Goal: Information Seeking & Learning: Find specific fact

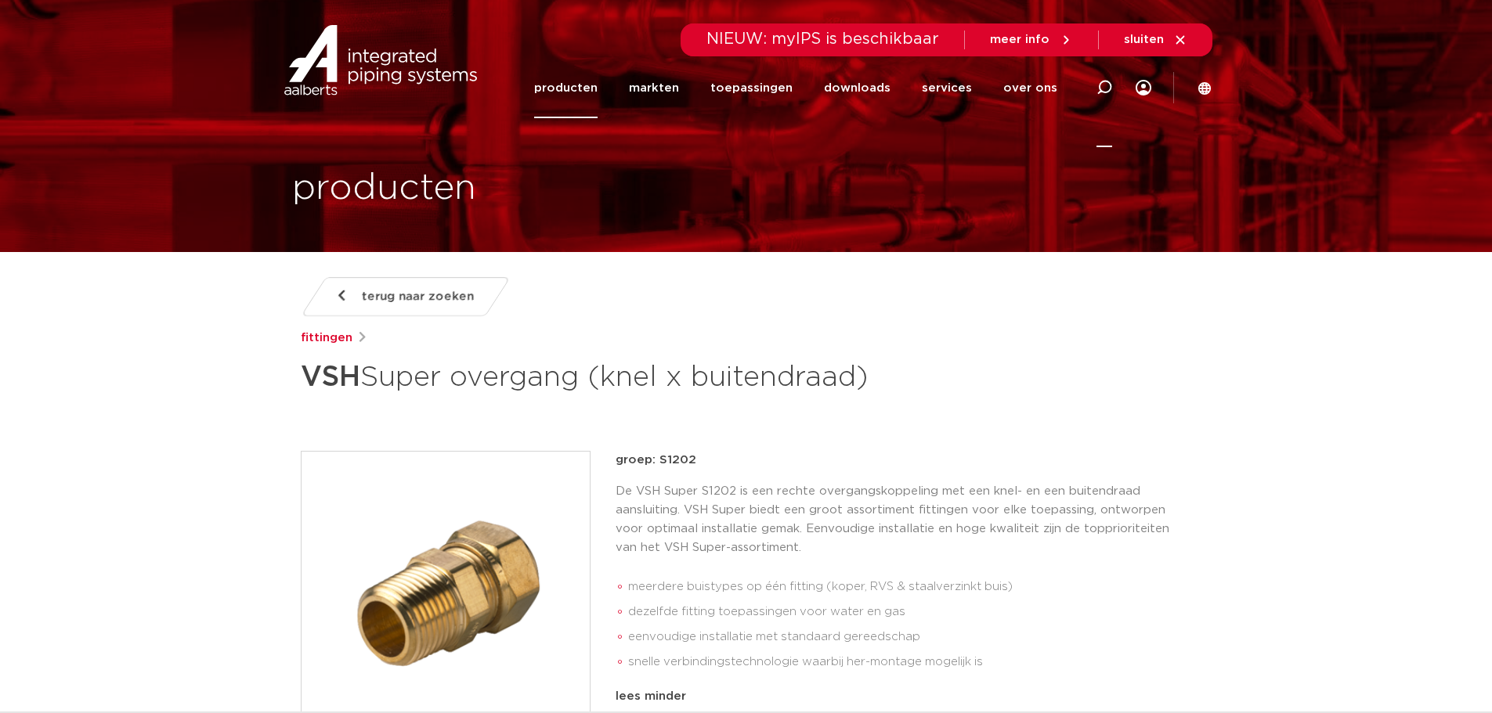
click at [1102, 82] on icon at bounding box center [1104, 87] width 19 height 19
click at [691, 78] on input "Zoeken" at bounding box center [868, 85] width 493 height 31
paste input "4804305"
type input "4804305"
click button "Zoeken" at bounding box center [0, 0] width 0 height 0
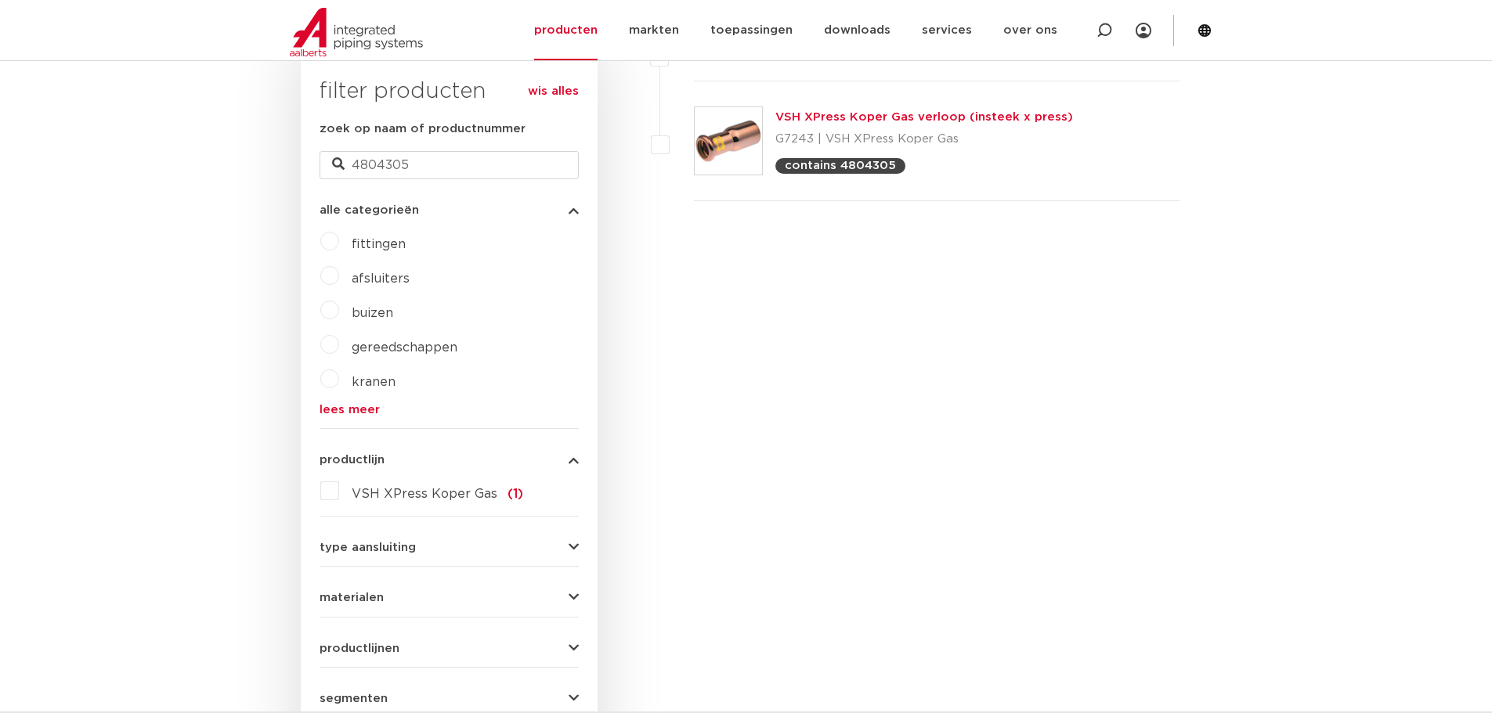
scroll to position [417, 0]
click at [890, 114] on link "VSH XPress Koper Gas verloop (insteek x press)" at bounding box center [924, 117] width 298 height 12
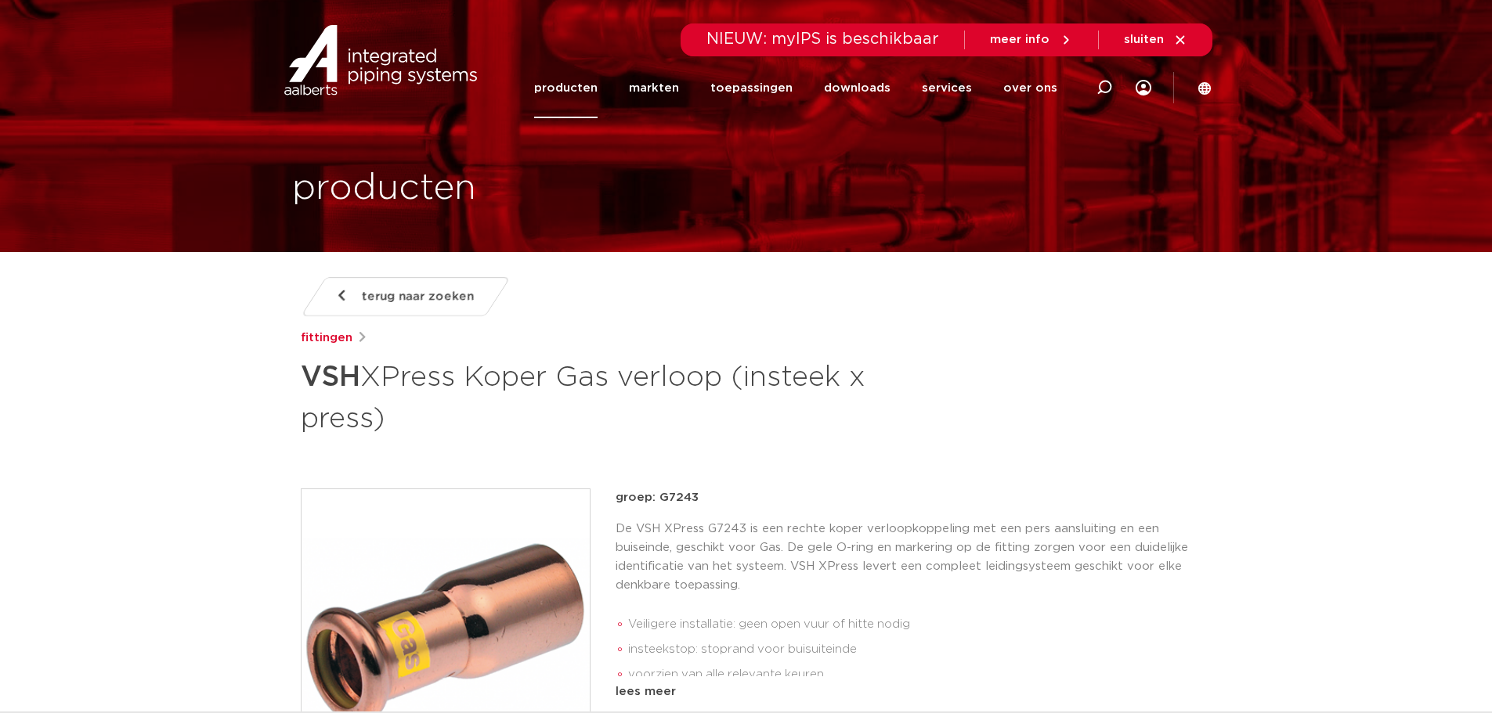
scroll to position [417, 0]
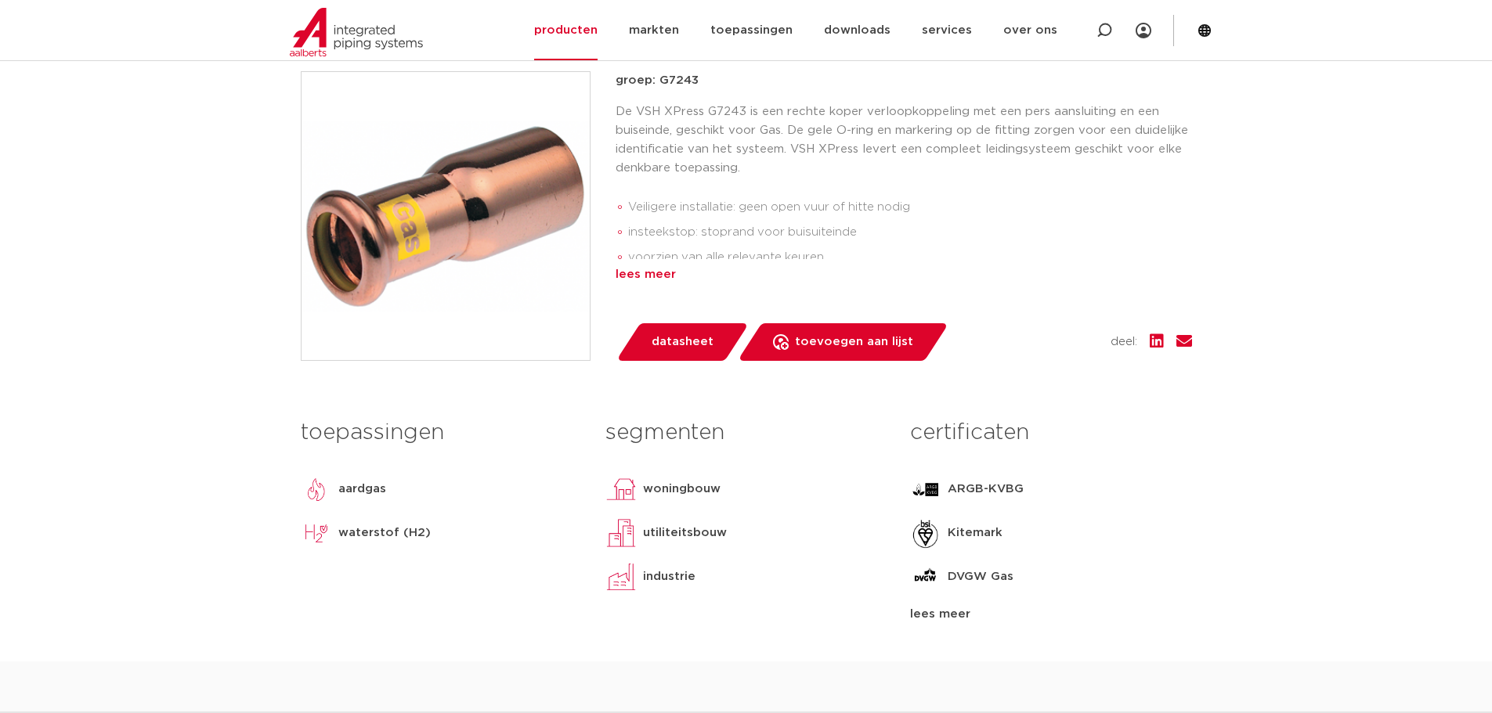
click at [641, 271] on div "lees meer" at bounding box center [904, 274] width 576 height 19
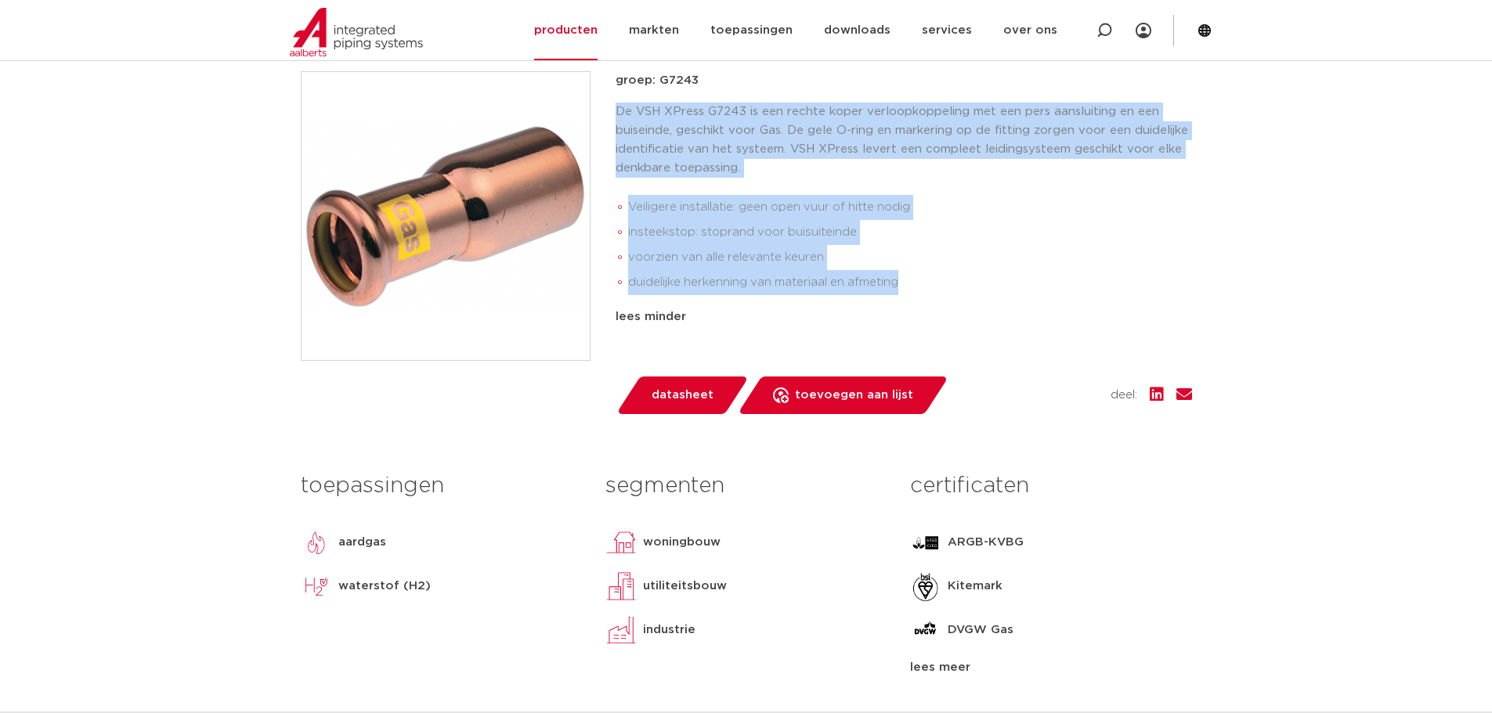
drag, startPoint x: 922, startPoint y: 276, endPoint x: 612, endPoint y: 109, distance: 352.1
click at [612, 109] on div "groep: G7243 De VSH XPress G7243 is een rechte koper verloopkoppeling met een p…" at bounding box center [746, 242] width 891 height 343
copy div "De VSH XPress G7243 is een rechte koper verloopkoppeling met een pers aansluiti…"
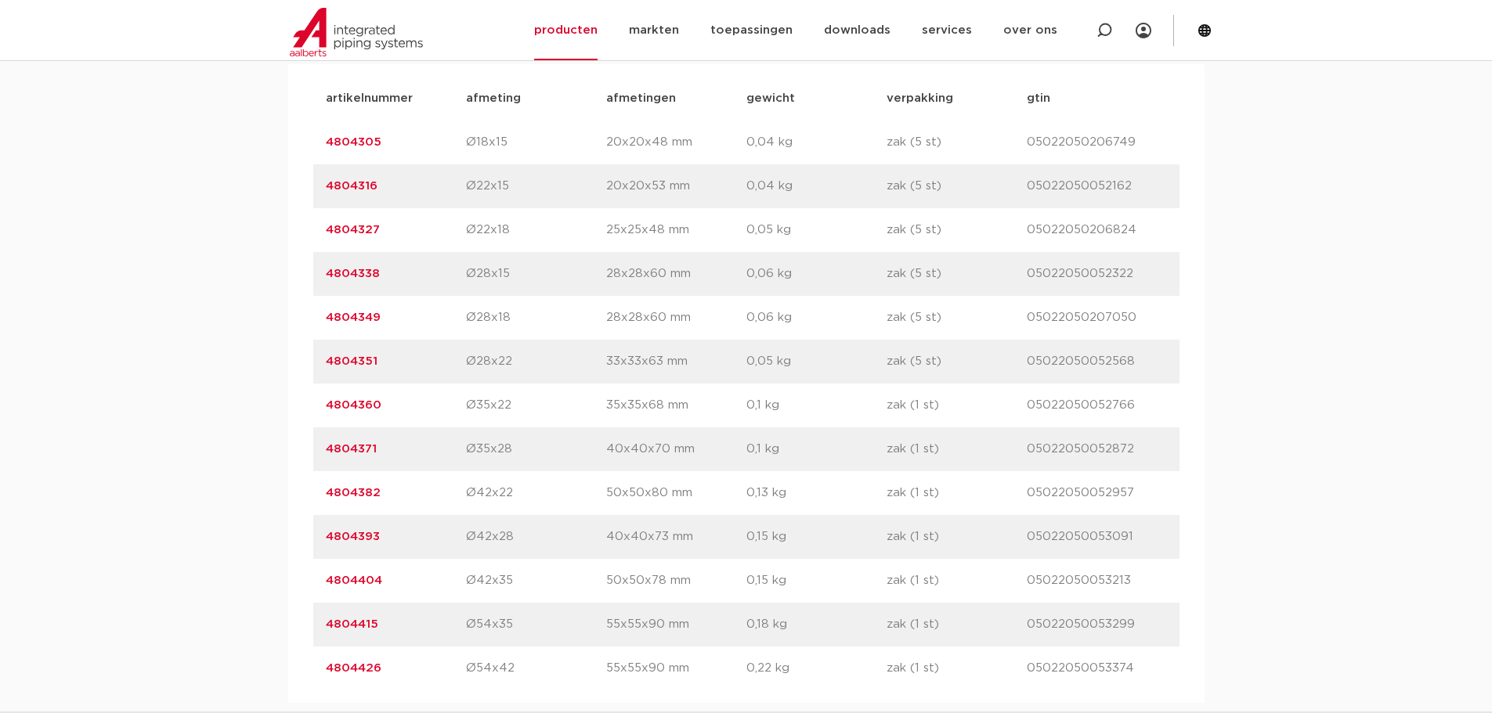
scroll to position [1215, 0]
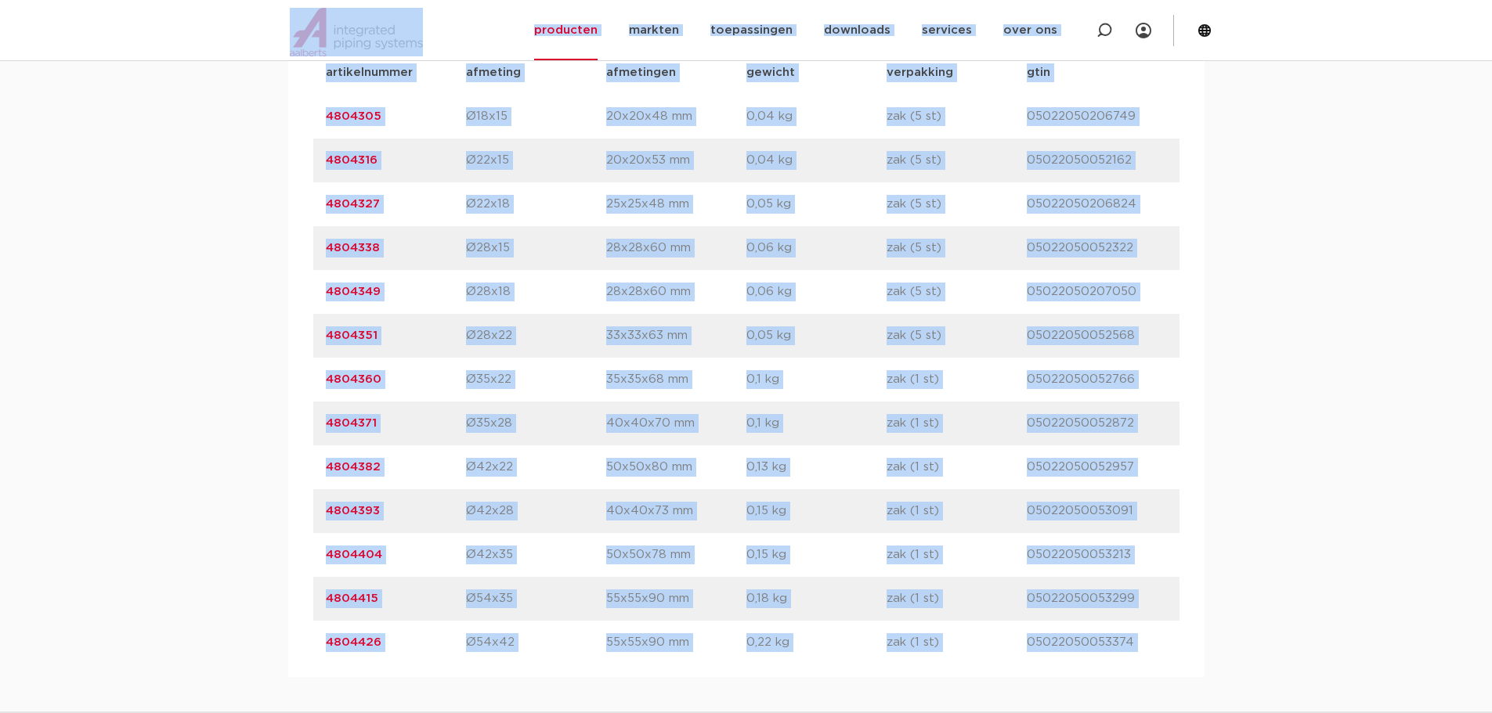
click at [1281, 308] on div "assortiment afmetingen specificaties downloads ETIM sustainability assortiment …" at bounding box center [746, 298] width 1492 height 760
click at [1288, 334] on div "assortiment afmetingen specificaties downloads ETIM sustainability assortiment …" at bounding box center [746, 298] width 1492 height 760
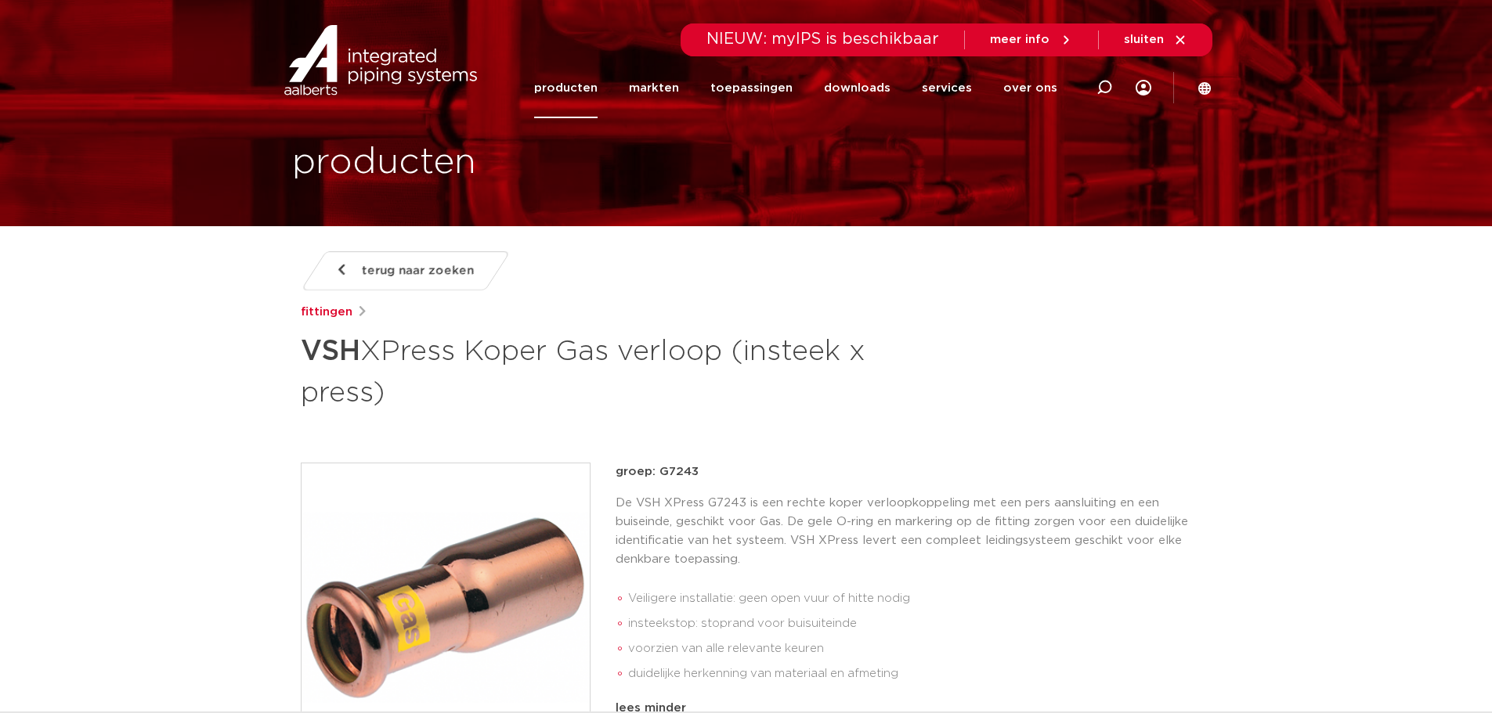
scroll to position [0, 0]
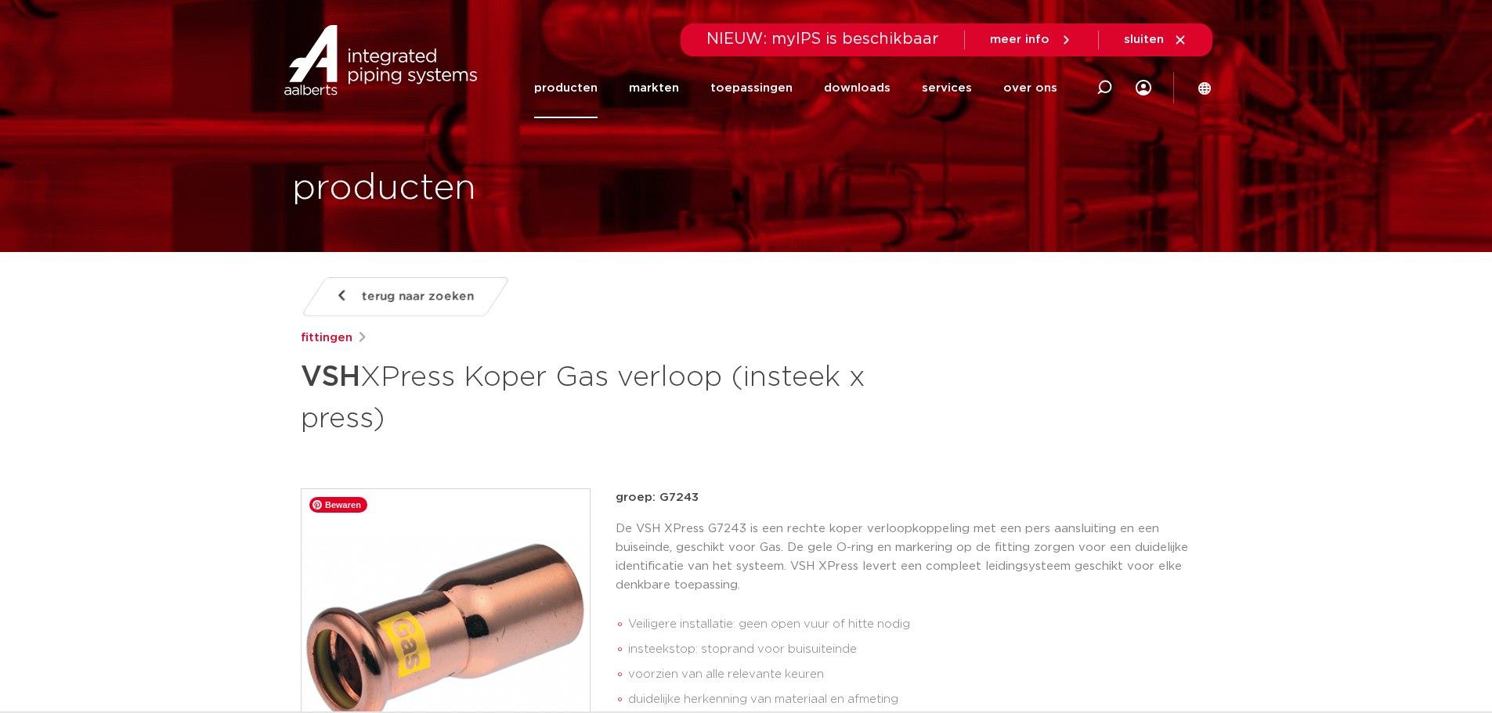
click at [431, 587] on img at bounding box center [445, 633] width 288 height 288
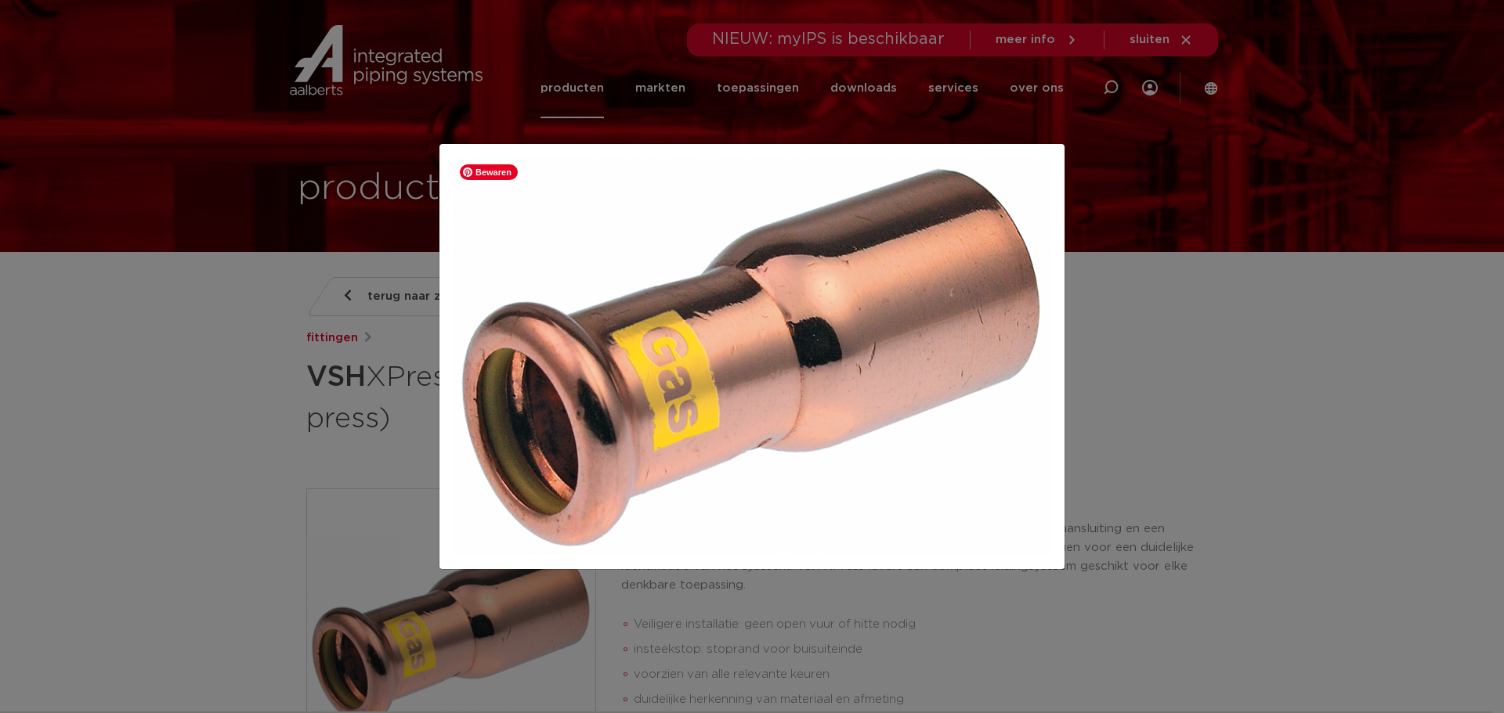
click at [1182, 155] on div at bounding box center [752, 356] width 1504 height 713
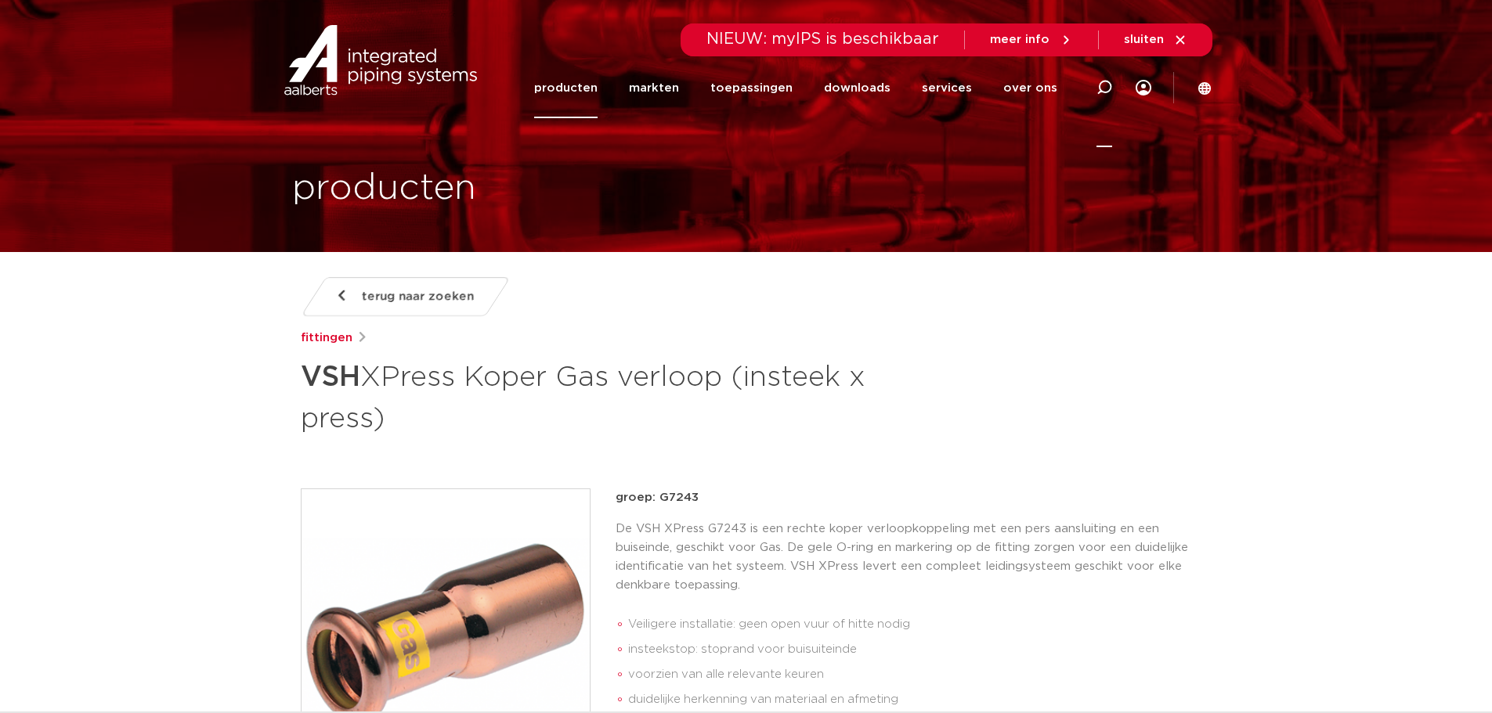
click at [1105, 88] on icon at bounding box center [1104, 88] width 16 height 16
click at [688, 85] on input "Zoeken" at bounding box center [868, 85] width 493 height 31
paste input "4804349"
type input "4804349"
click button "Zoeken" at bounding box center [0, 0] width 0 height 0
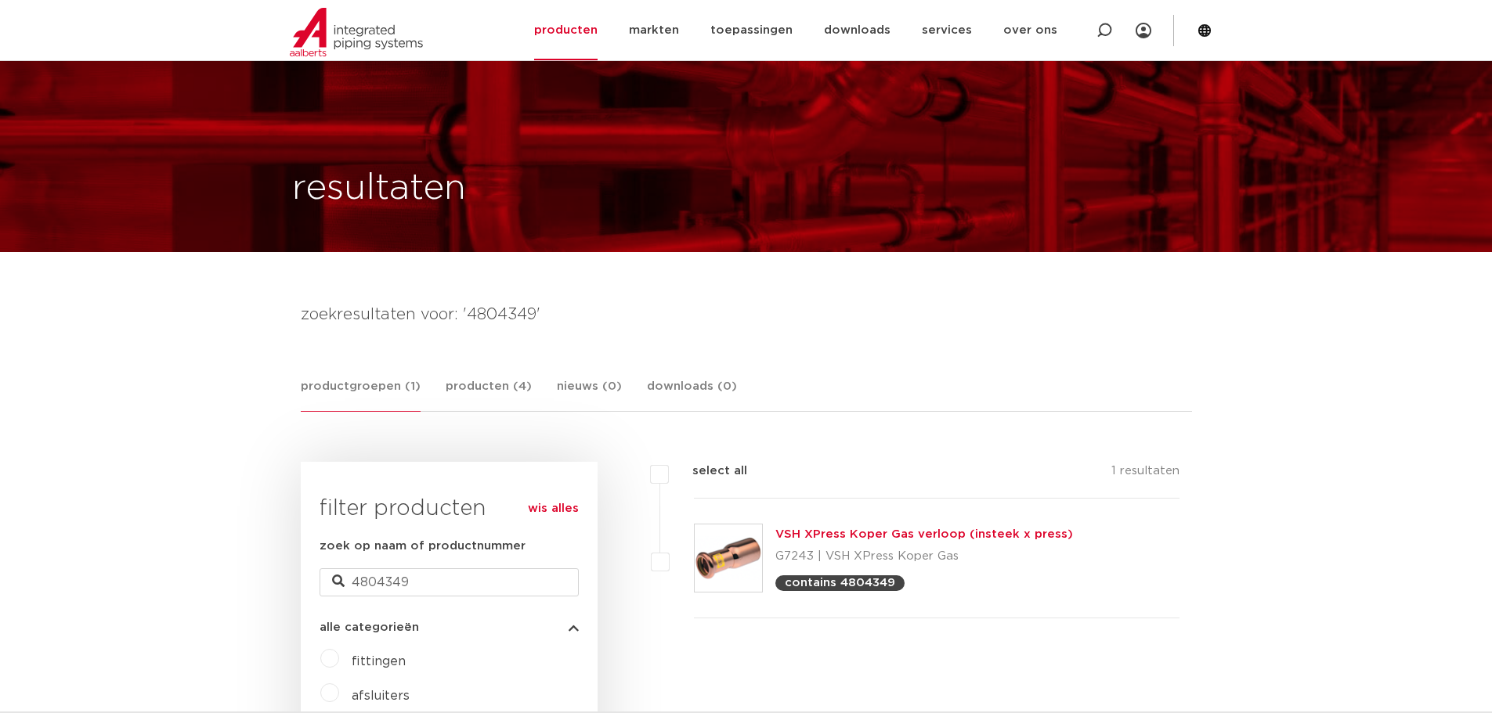
drag, startPoint x: 0, startPoint y: 0, endPoint x: 892, endPoint y: 113, distance: 899.1
click at [892, 529] on link "VSH XPress Koper Gas verloop (insteek x press)" at bounding box center [924, 535] width 298 height 12
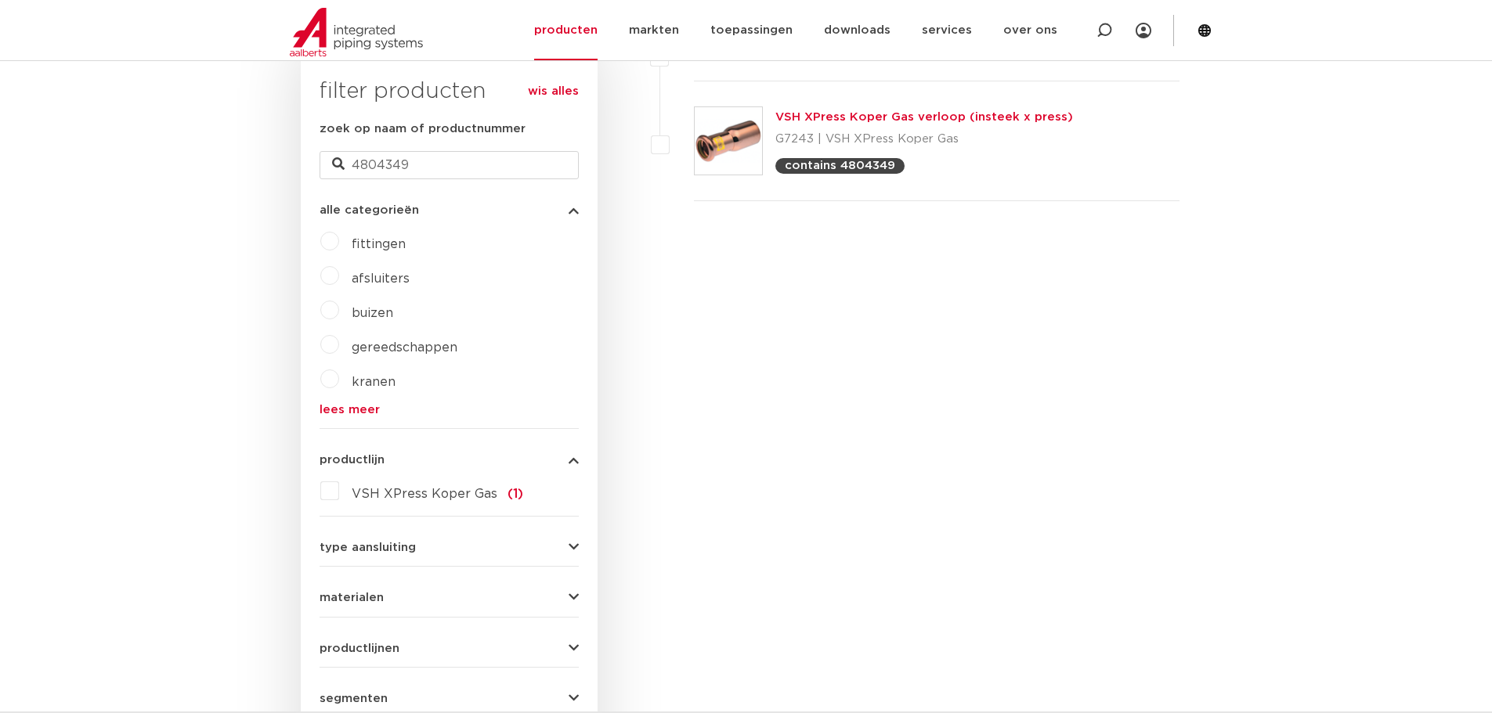
scroll to position [417, 0]
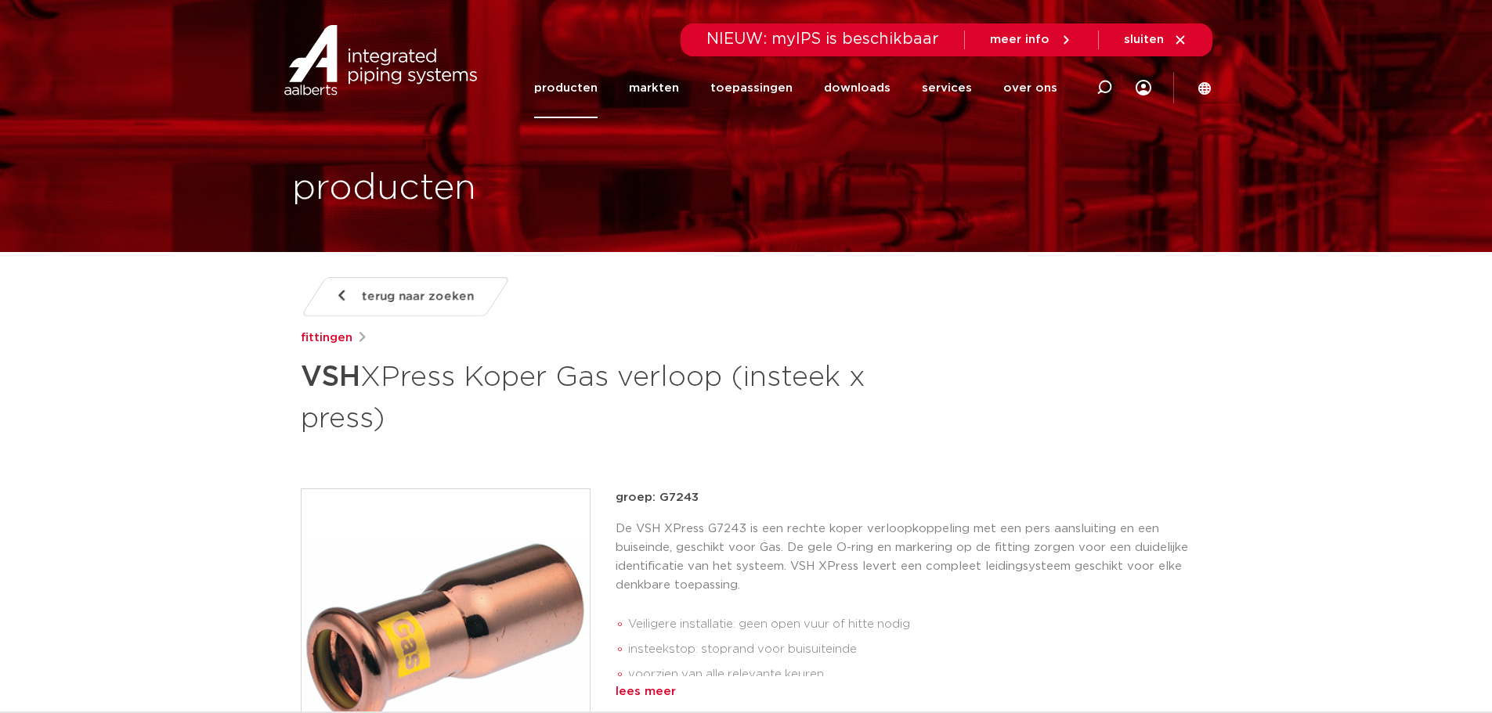
click at [659, 691] on div "lees meer" at bounding box center [904, 692] width 576 height 19
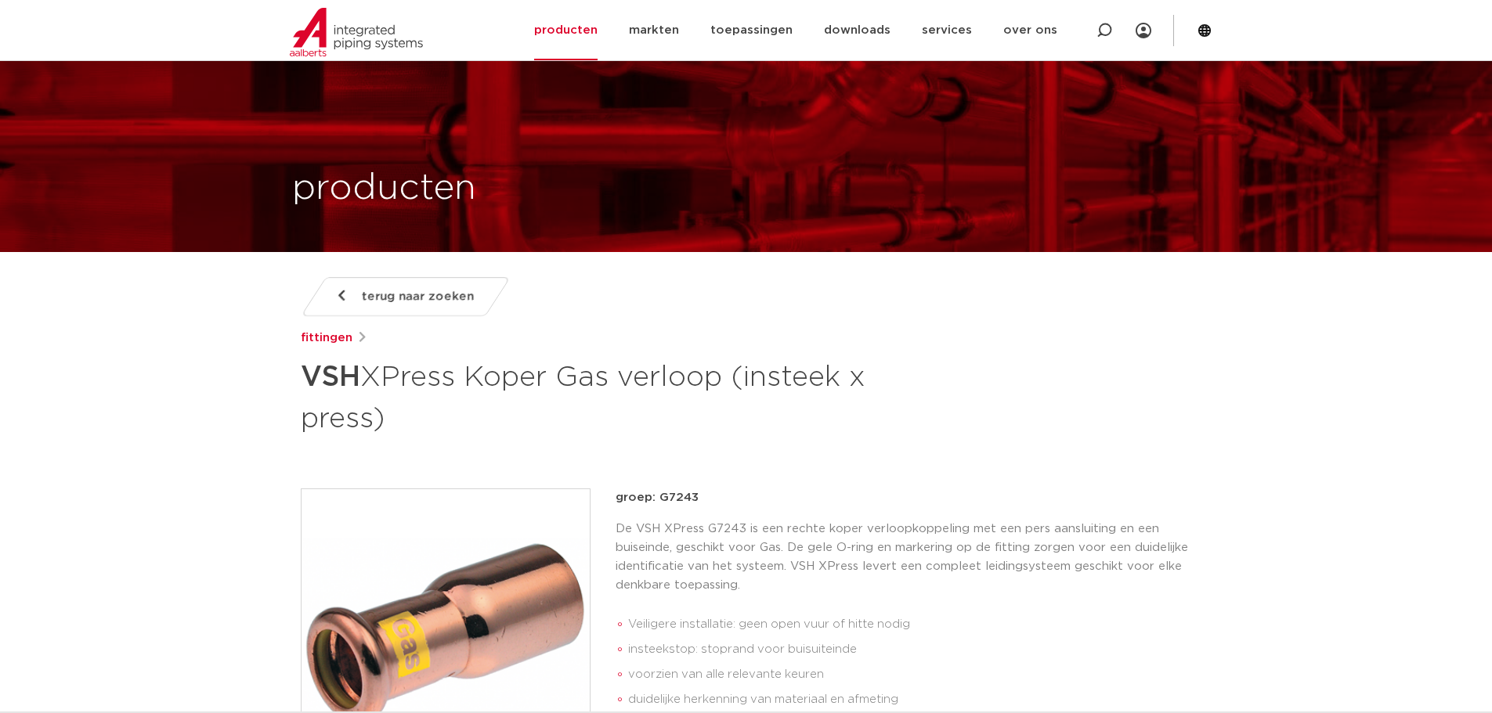
scroll to position [417, 0]
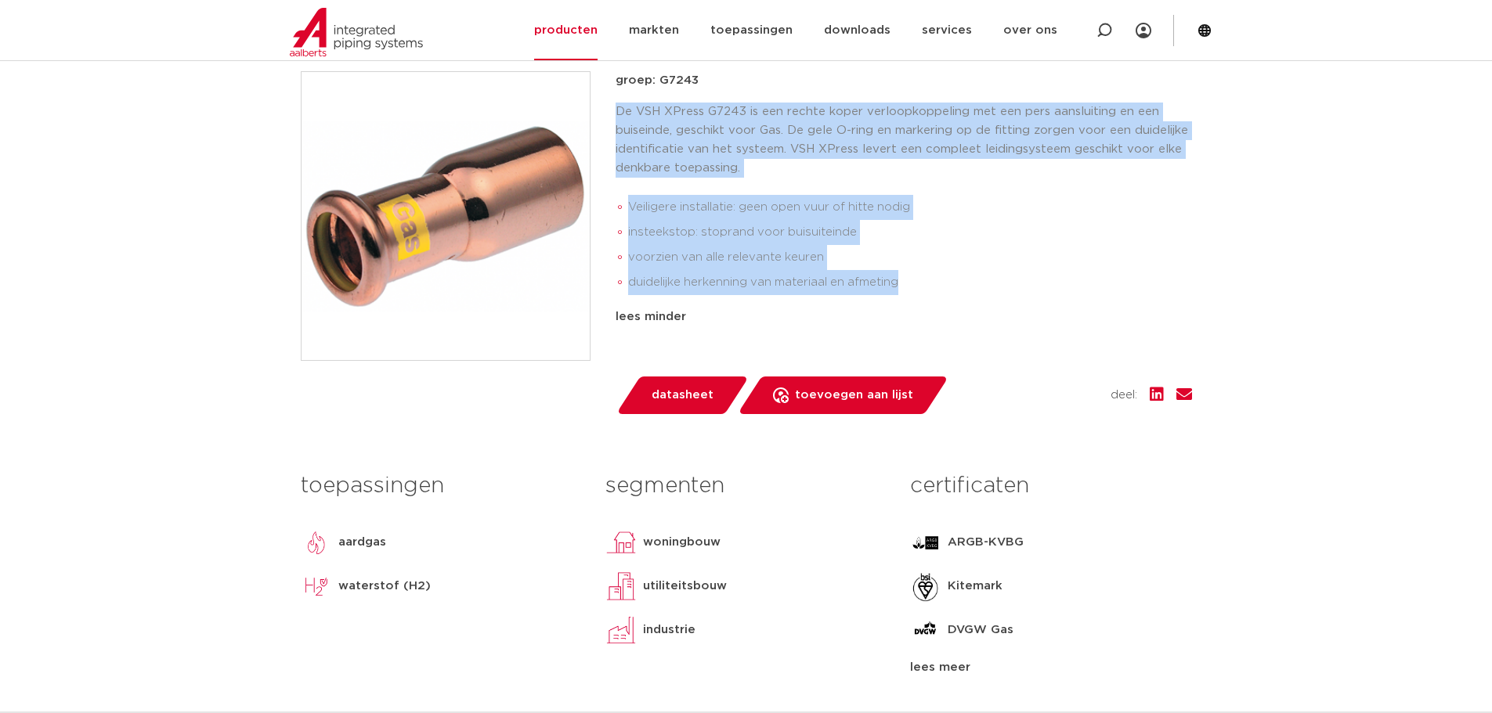
drag, startPoint x: 916, startPoint y: 283, endPoint x: 608, endPoint y: 114, distance: 351.6
click at [608, 114] on div "groep: G7243 De VSH XPress G7243 is een rechte koper verloopkoppeling met een p…" at bounding box center [746, 242] width 891 height 343
copy div "De VSH XPress G7243 is een rechte koper verloopkoppeling met een pers aansluiti…"
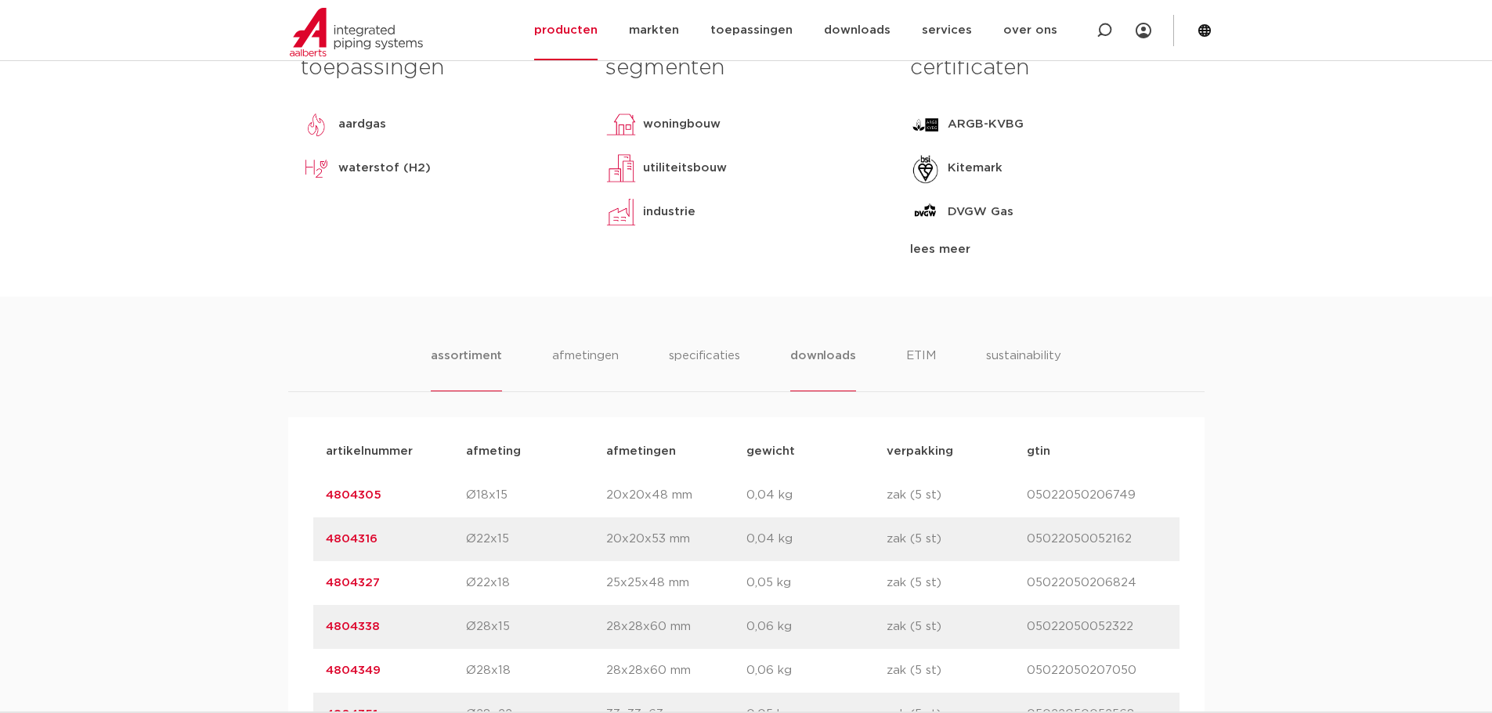
click at [803, 356] on li "downloads" at bounding box center [822, 369] width 65 height 45
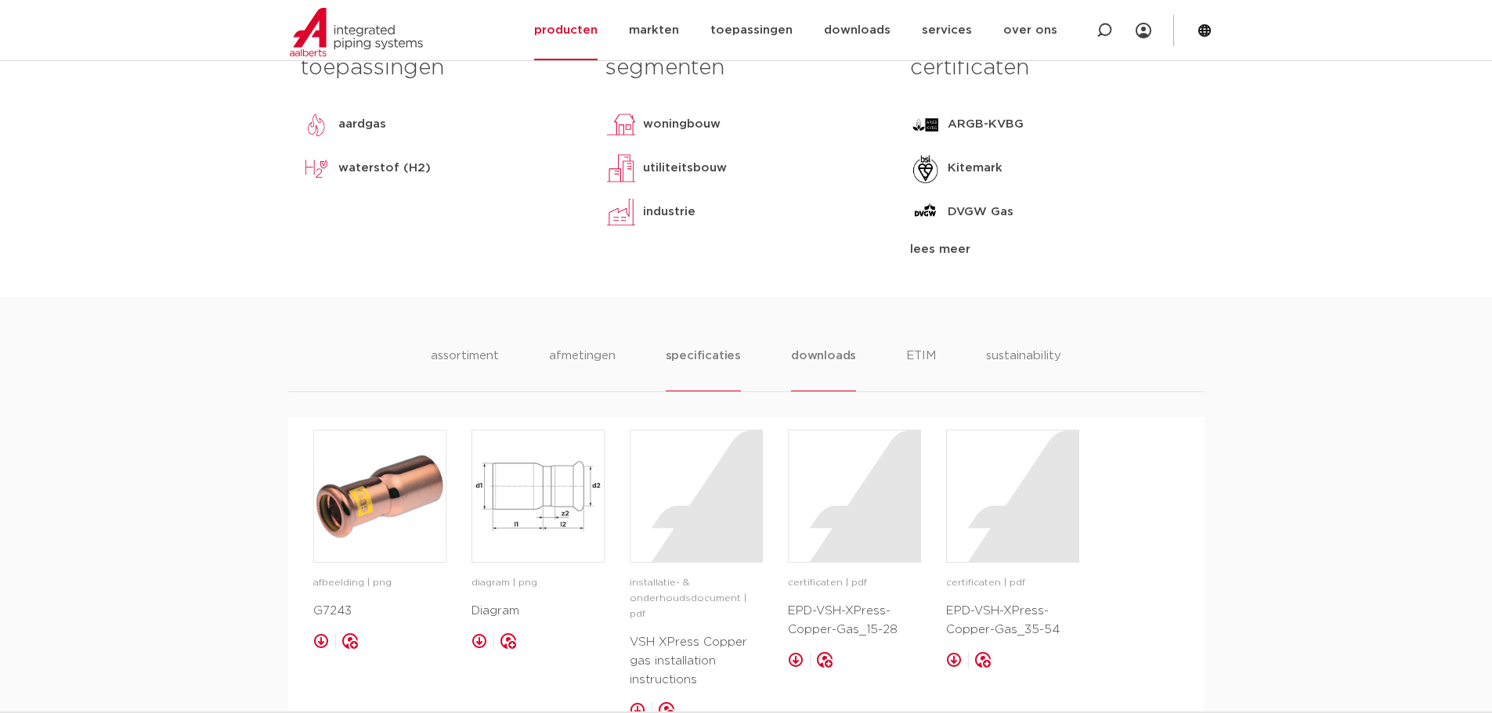
click at [708, 359] on li "specificaties" at bounding box center [703, 369] width 75 height 45
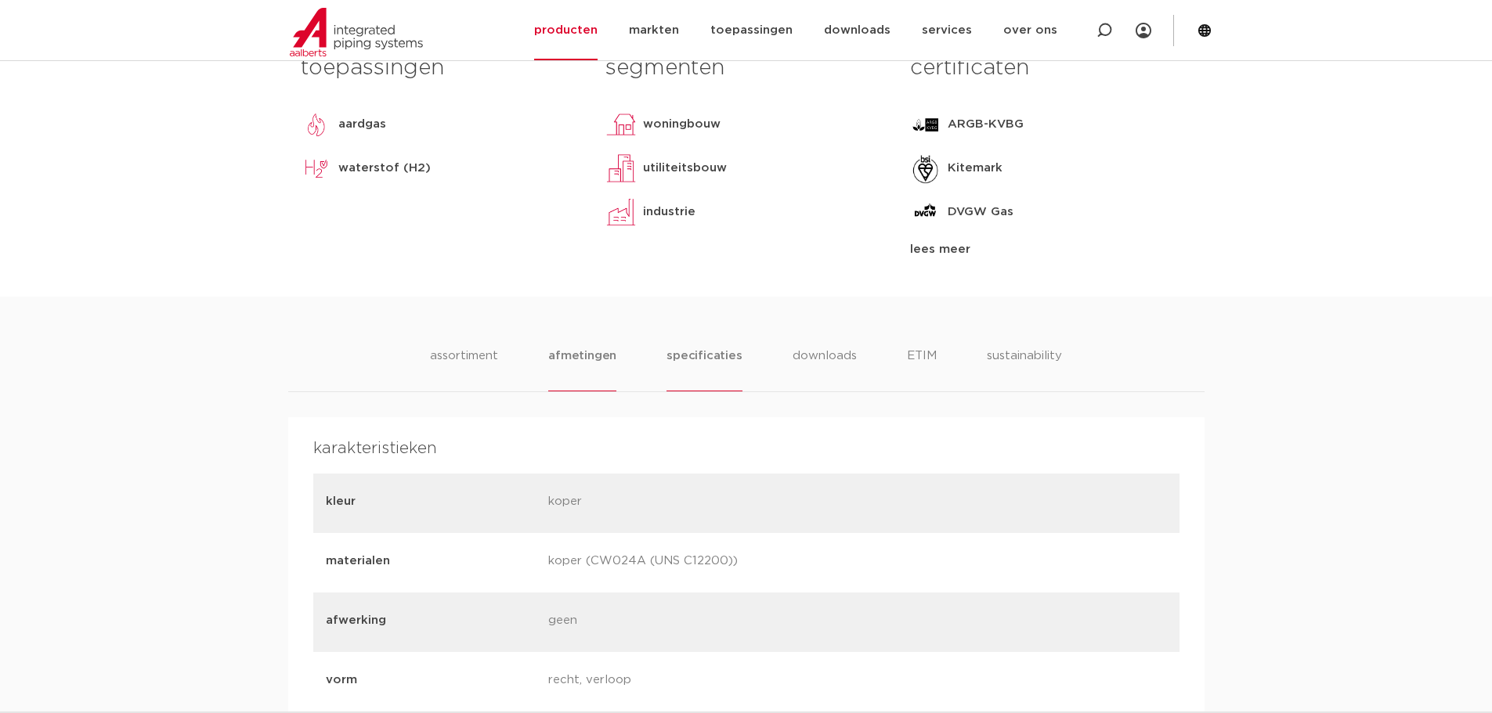
click at [601, 357] on li "afmetingen" at bounding box center [582, 369] width 68 height 45
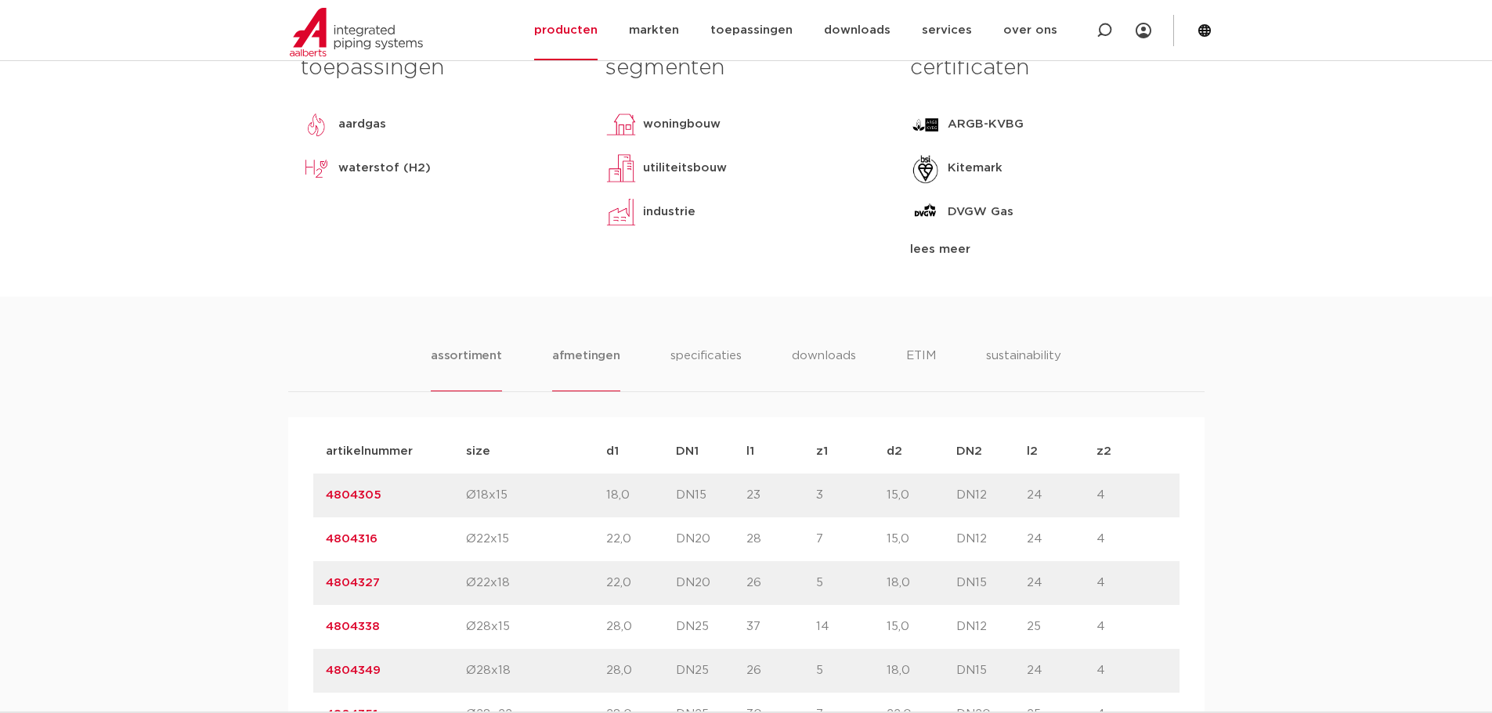
click at [501, 358] on li "assortiment" at bounding box center [466, 369] width 71 height 45
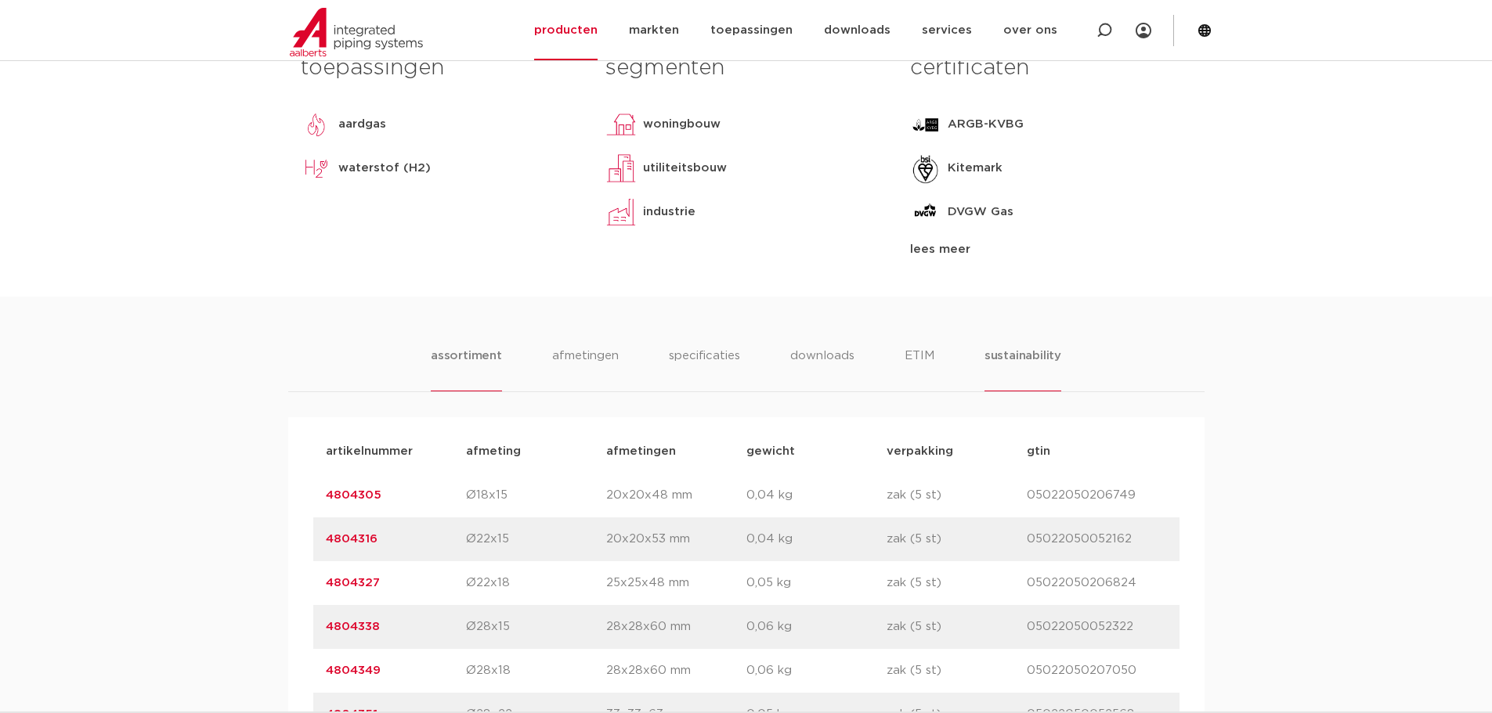
click at [1031, 366] on li "sustainability" at bounding box center [1022, 369] width 77 height 45
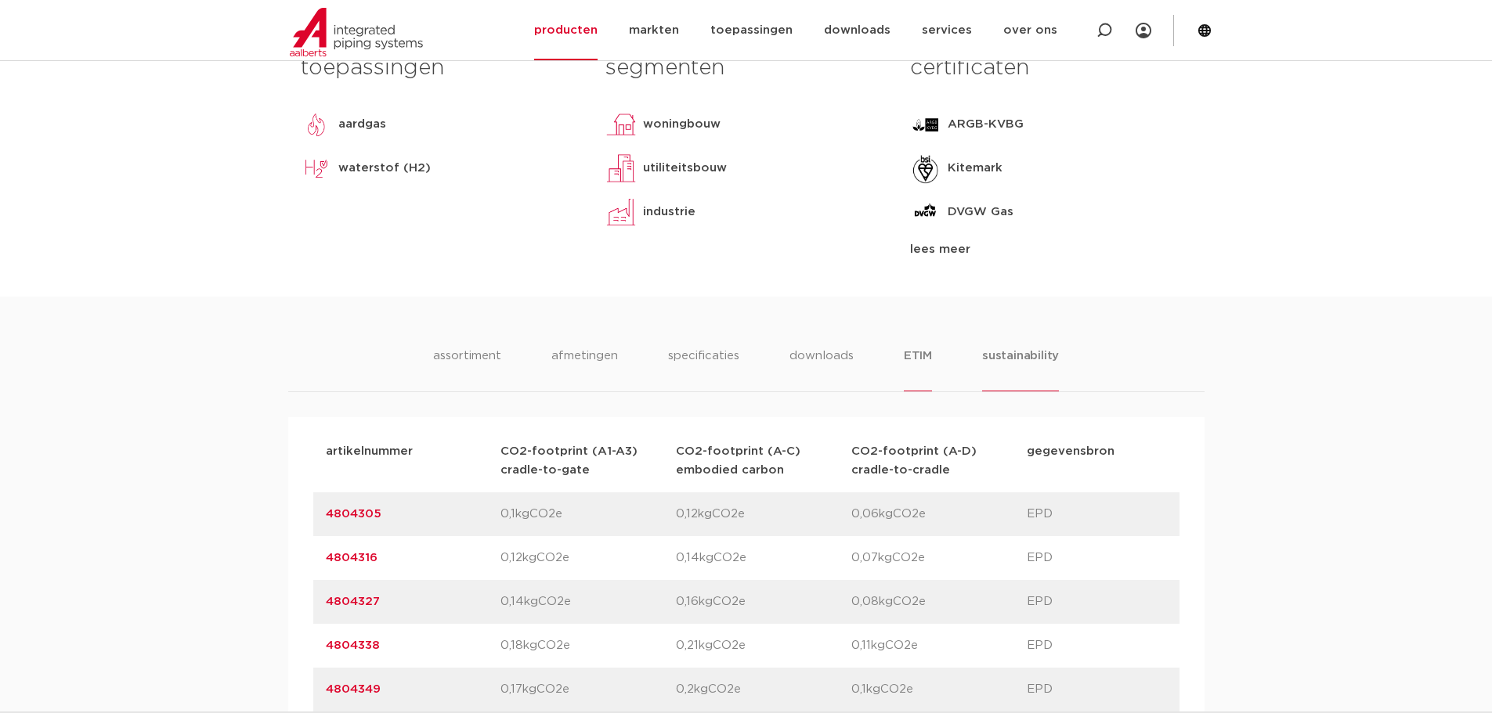
click at [926, 363] on li "ETIM" at bounding box center [918, 369] width 28 height 45
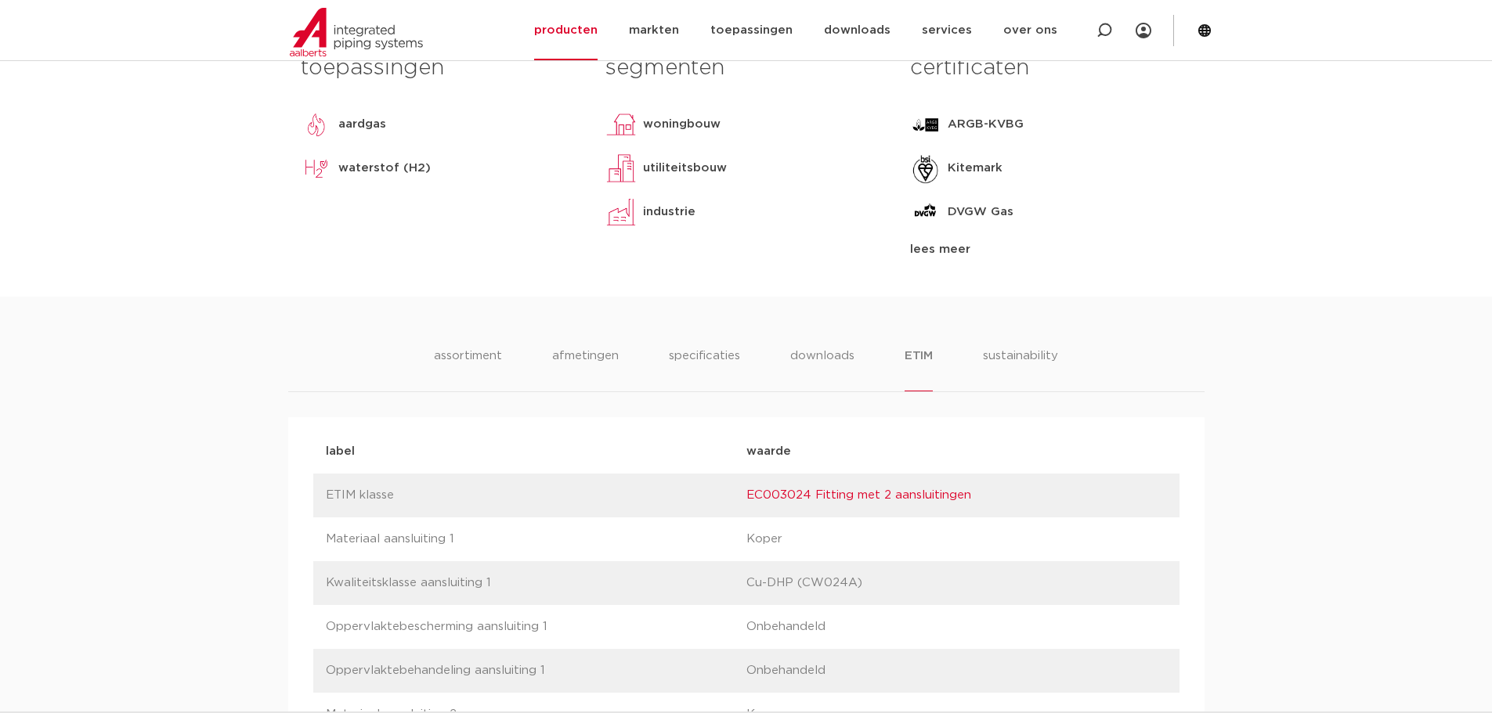
click at [980, 356] on ul "assortiment afmetingen specificaties downloads ETIM sustainability" at bounding box center [746, 369] width 624 height 45
click at [1021, 350] on li "sustainability" at bounding box center [1020, 369] width 77 height 45
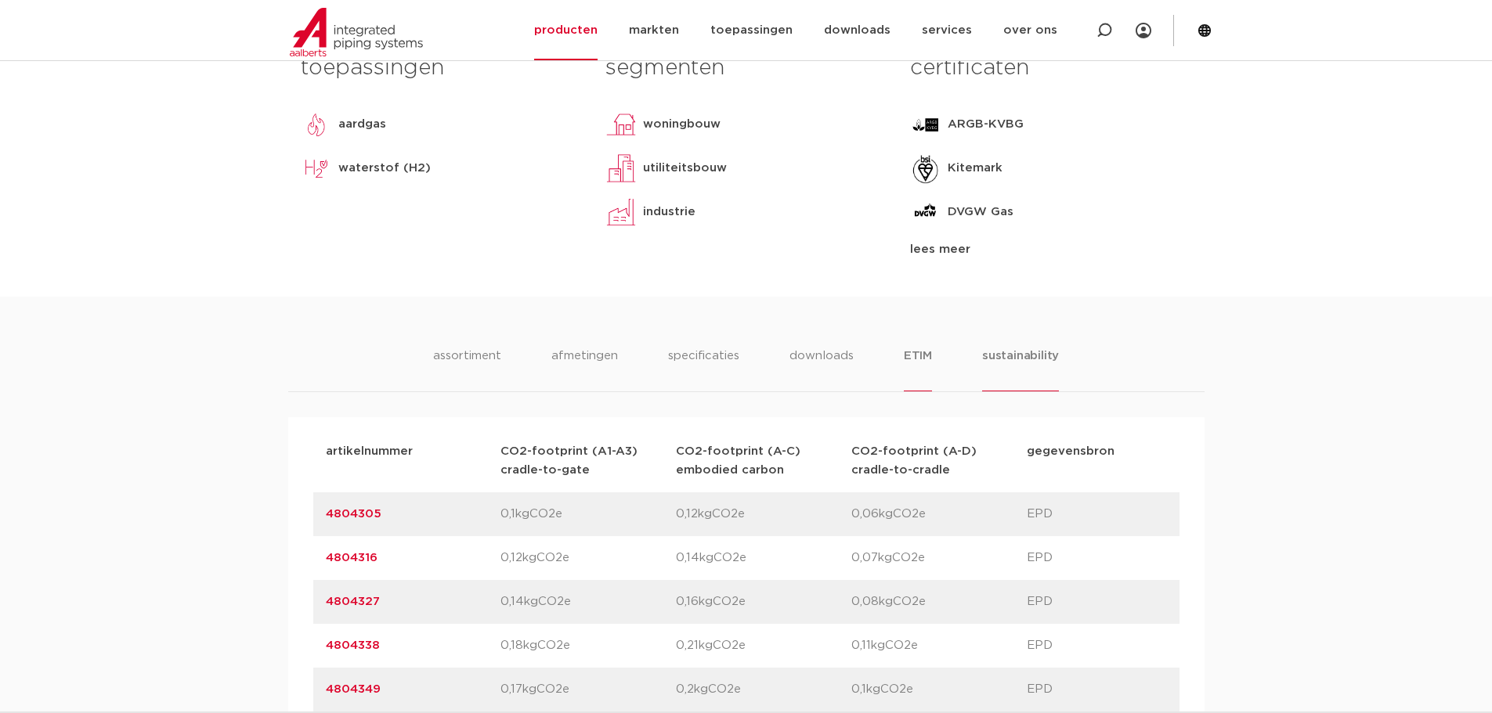
click at [929, 362] on li "ETIM" at bounding box center [918, 369] width 28 height 45
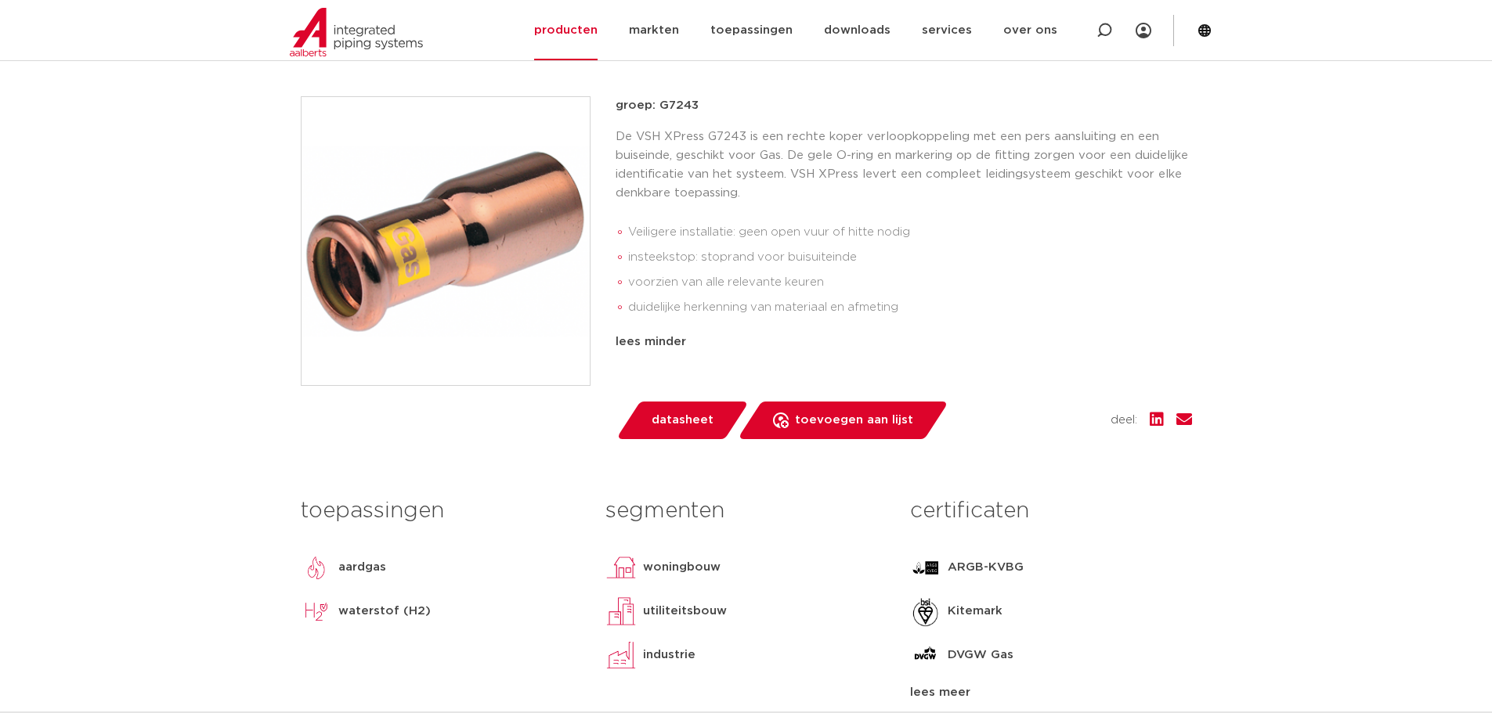
scroll to position [0, 0]
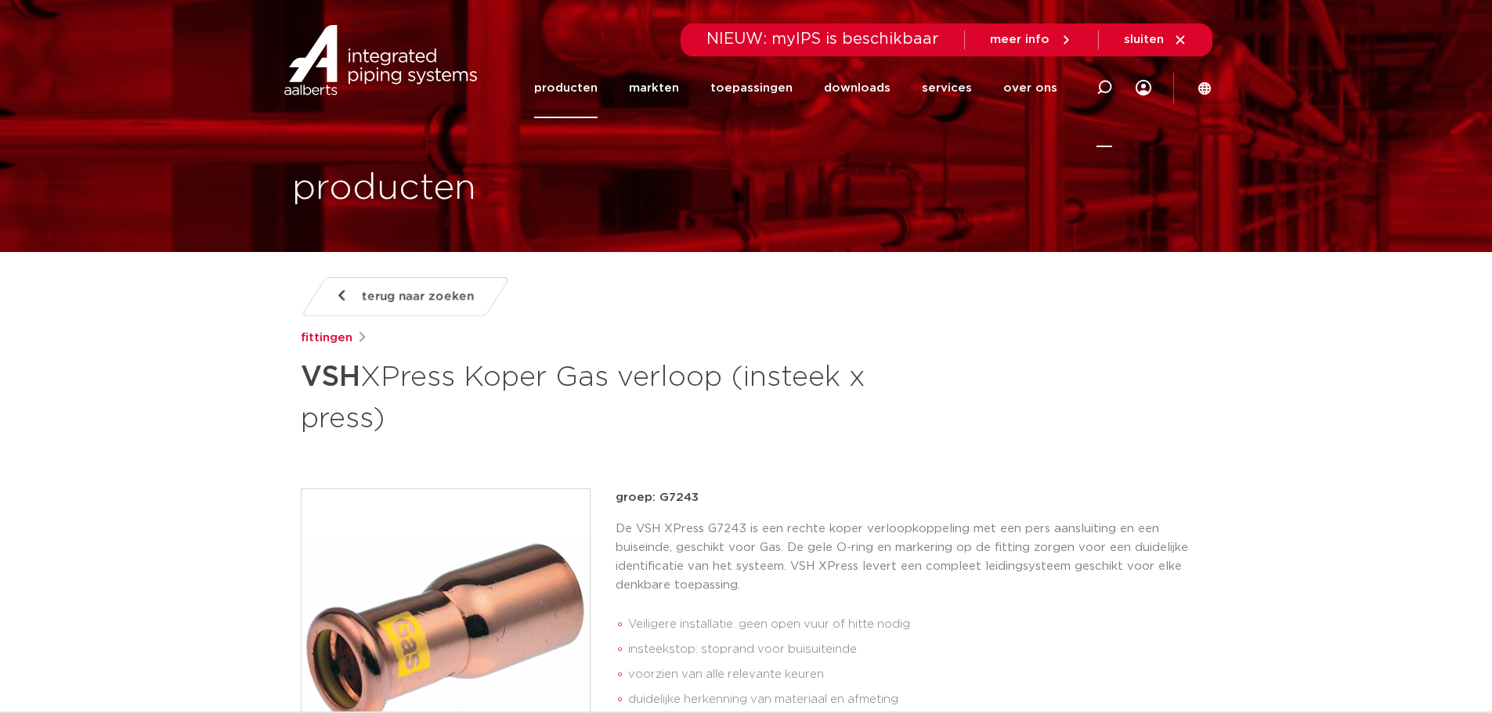
click at [1103, 86] on icon at bounding box center [1104, 88] width 16 height 16
click at [751, 89] on input "Zoeken" at bounding box center [868, 85] width 493 height 31
paste input "4802259"
type input "4802259"
click button "Zoeken" at bounding box center [0, 0] width 0 height 0
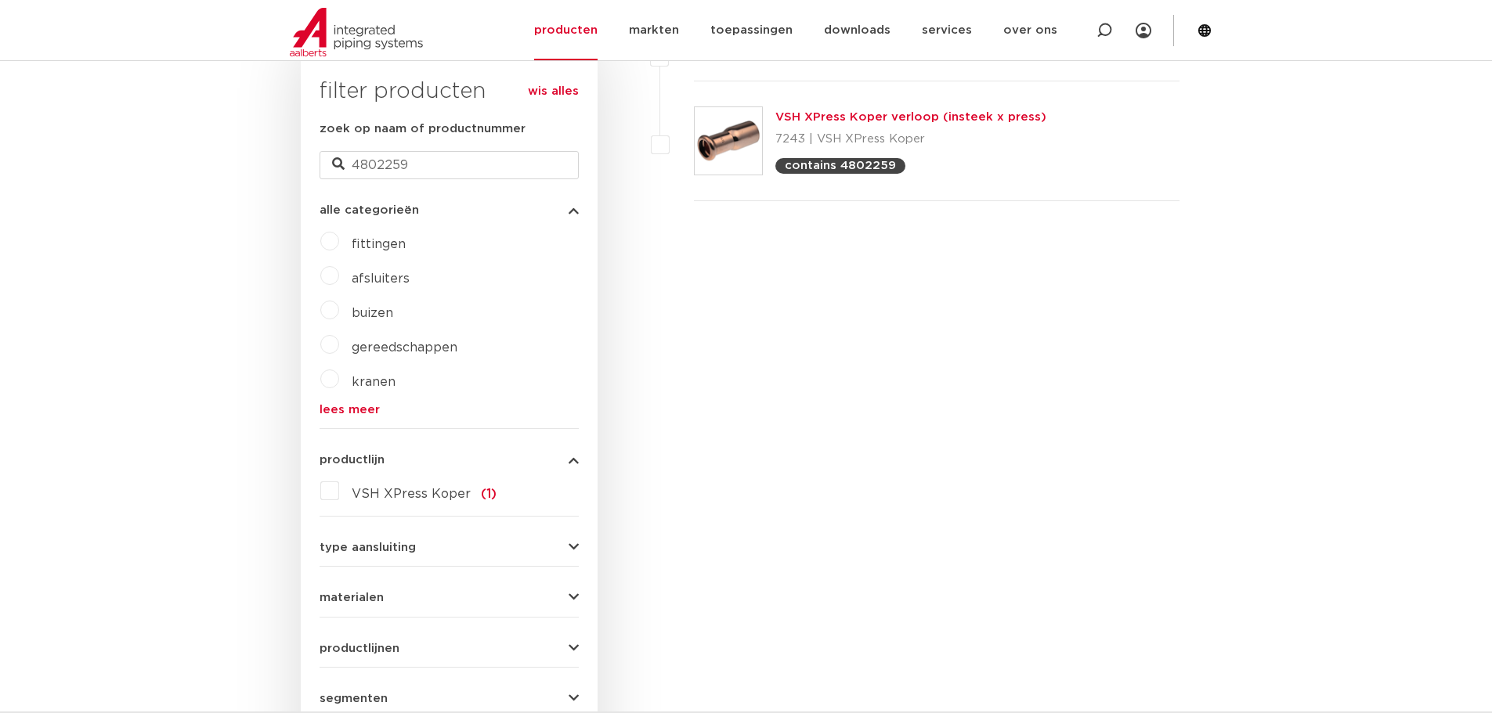
click at [890, 120] on link "VSH XPress Koper verloop (insteek x press)" at bounding box center [910, 117] width 271 height 12
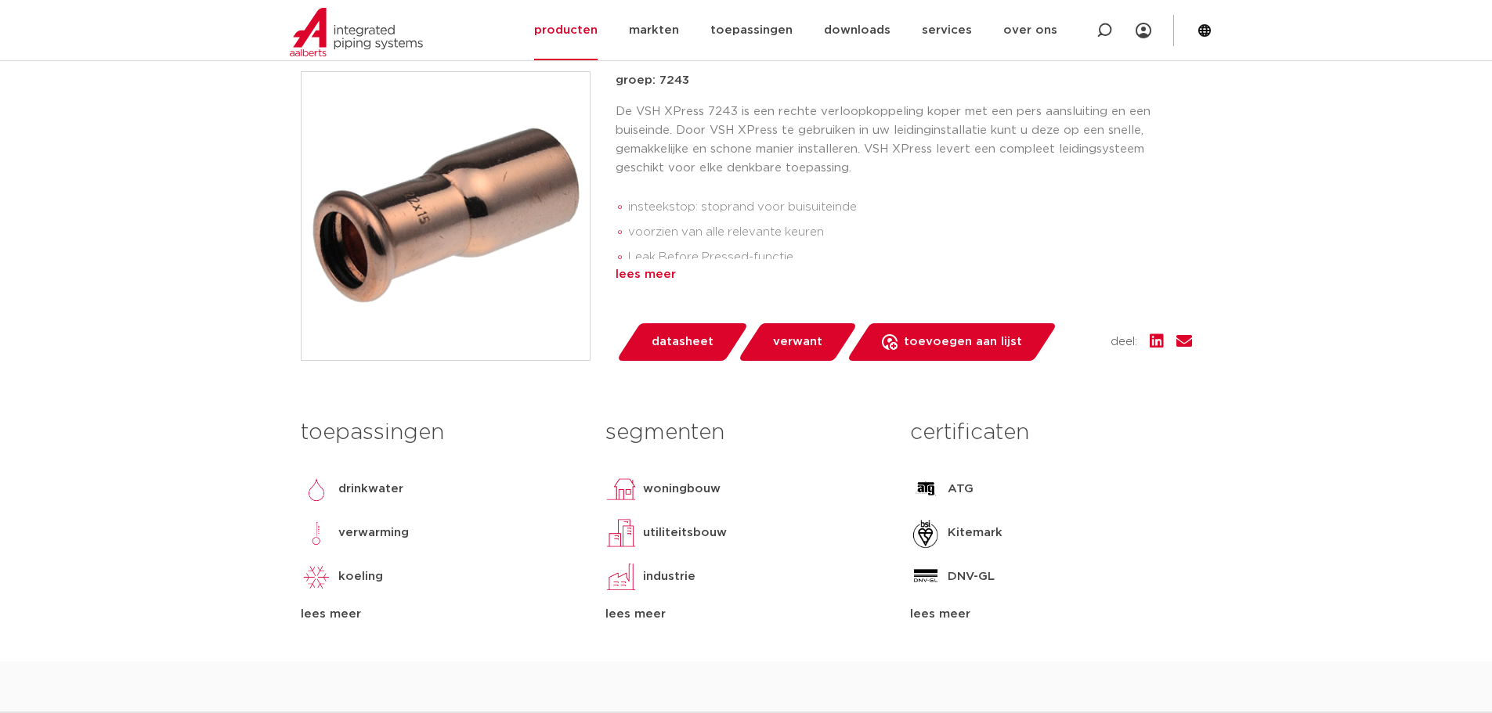
click at [638, 272] on div "lees meer" at bounding box center [904, 274] width 576 height 19
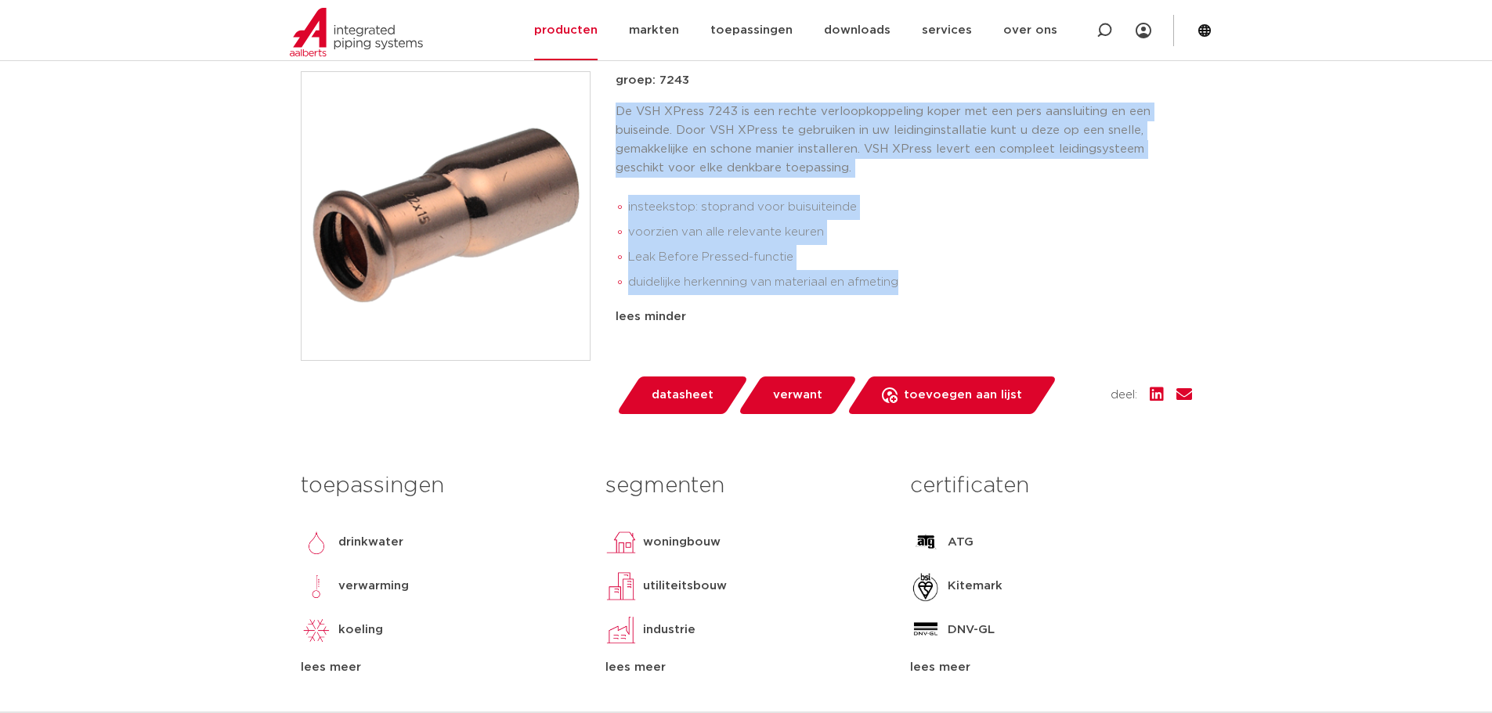
drag, startPoint x: 914, startPoint y: 283, endPoint x: 619, endPoint y: 110, distance: 341.5
click at [619, 110] on div "De VSH XPress 7243 is een rechte verloopkoppeling koper met een pers aansluitin…" at bounding box center [904, 202] width 576 height 199
copy div "De VSH XPress 7243 is een rechte verloopkoppeling koper met een pers aansluitin…"
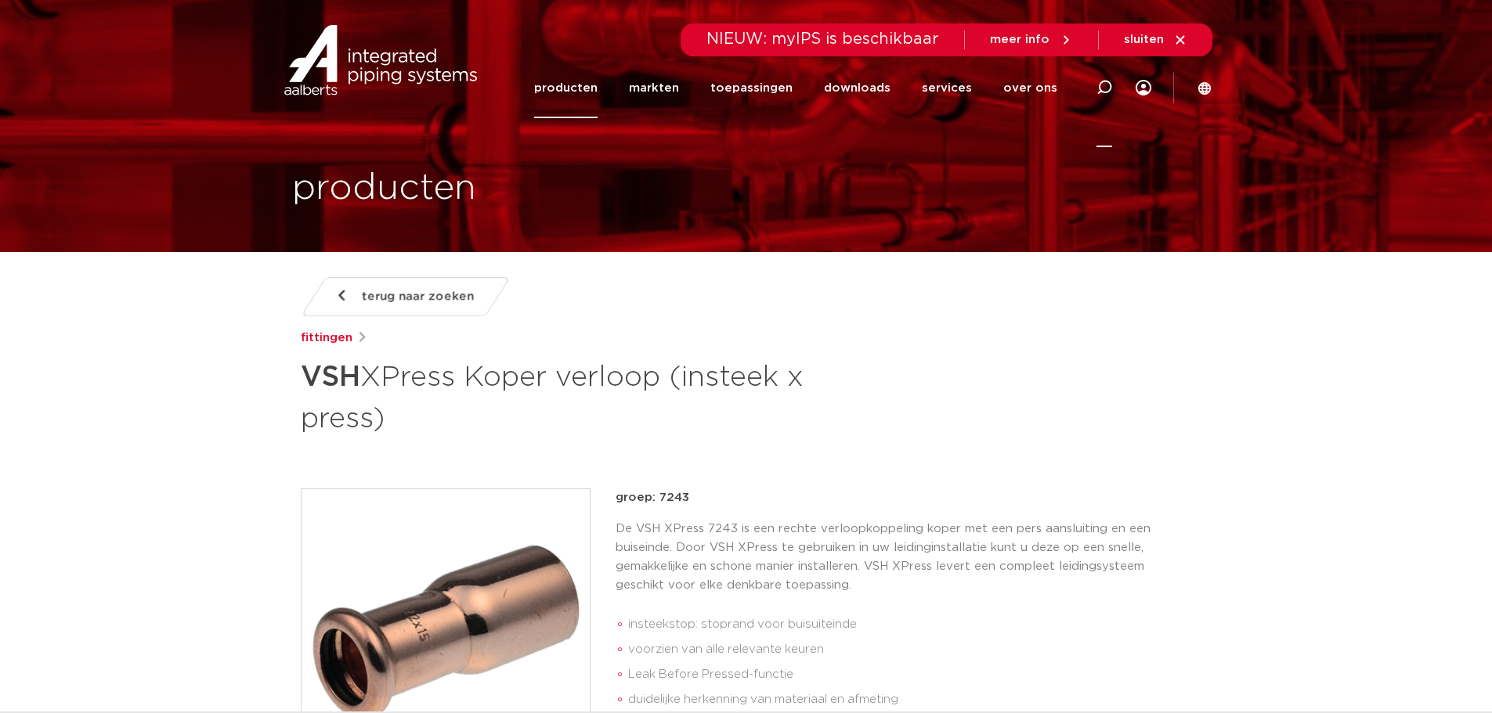
click at [1103, 88] on icon at bounding box center [1104, 88] width 16 height 16
click at [827, 94] on input "Zoeken" at bounding box center [868, 85] width 493 height 31
paste input "4800675"
type input "4800675"
click button "Zoeken" at bounding box center [0, 0] width 0 height 0
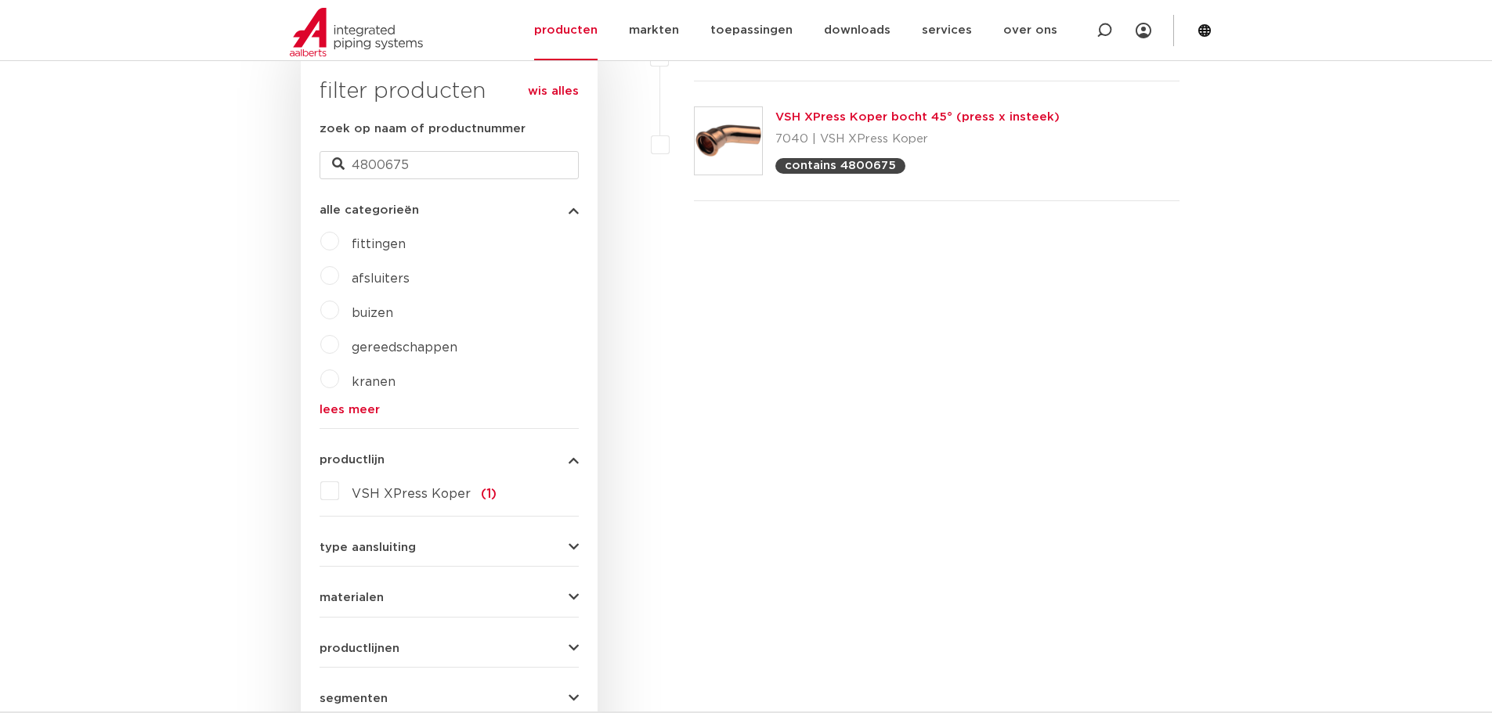
click at [887, 114] on link "VSH XPress Koper bocht 45° (press x insteek)" at bounding box center [917, 117] width 284 height 12
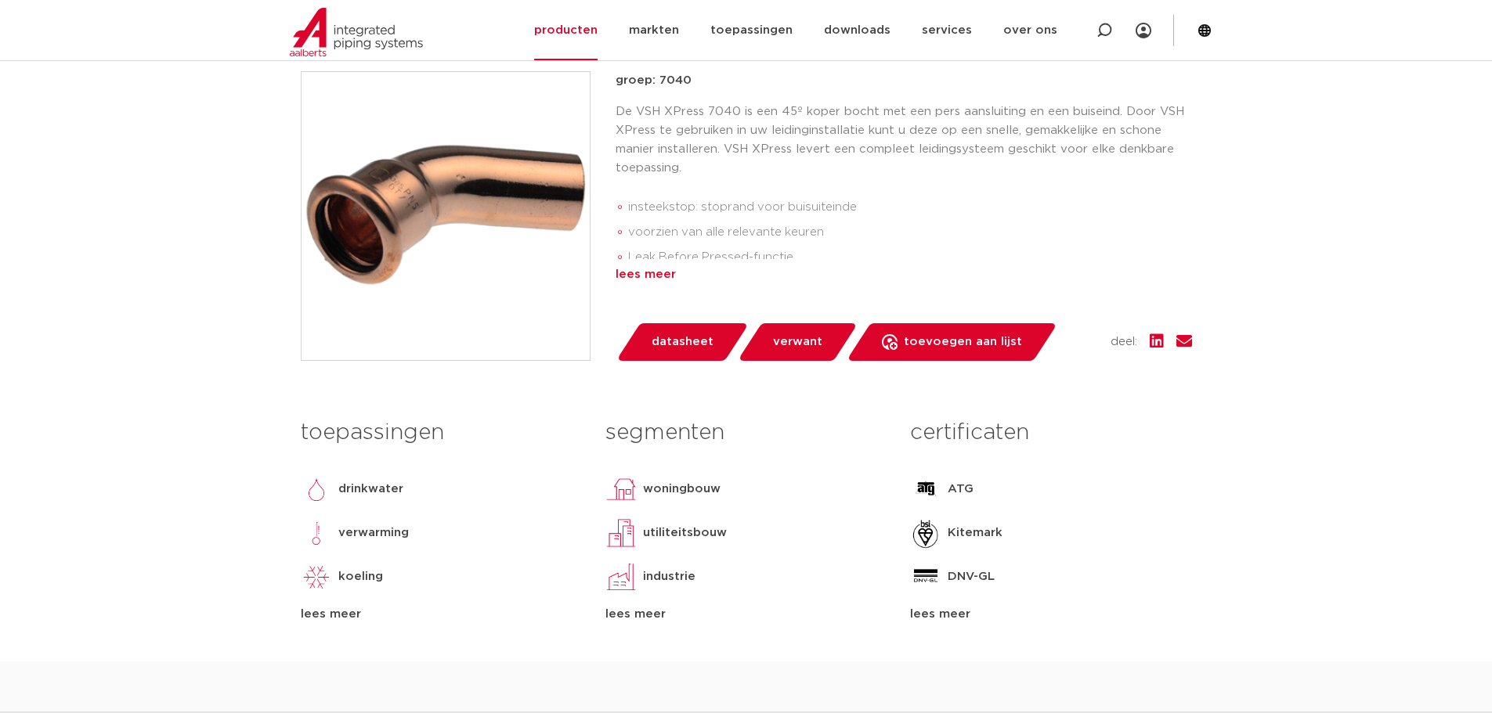
click at [660, 273] on div "lees meer" at bounding box center [904, 274] width 576 height 19
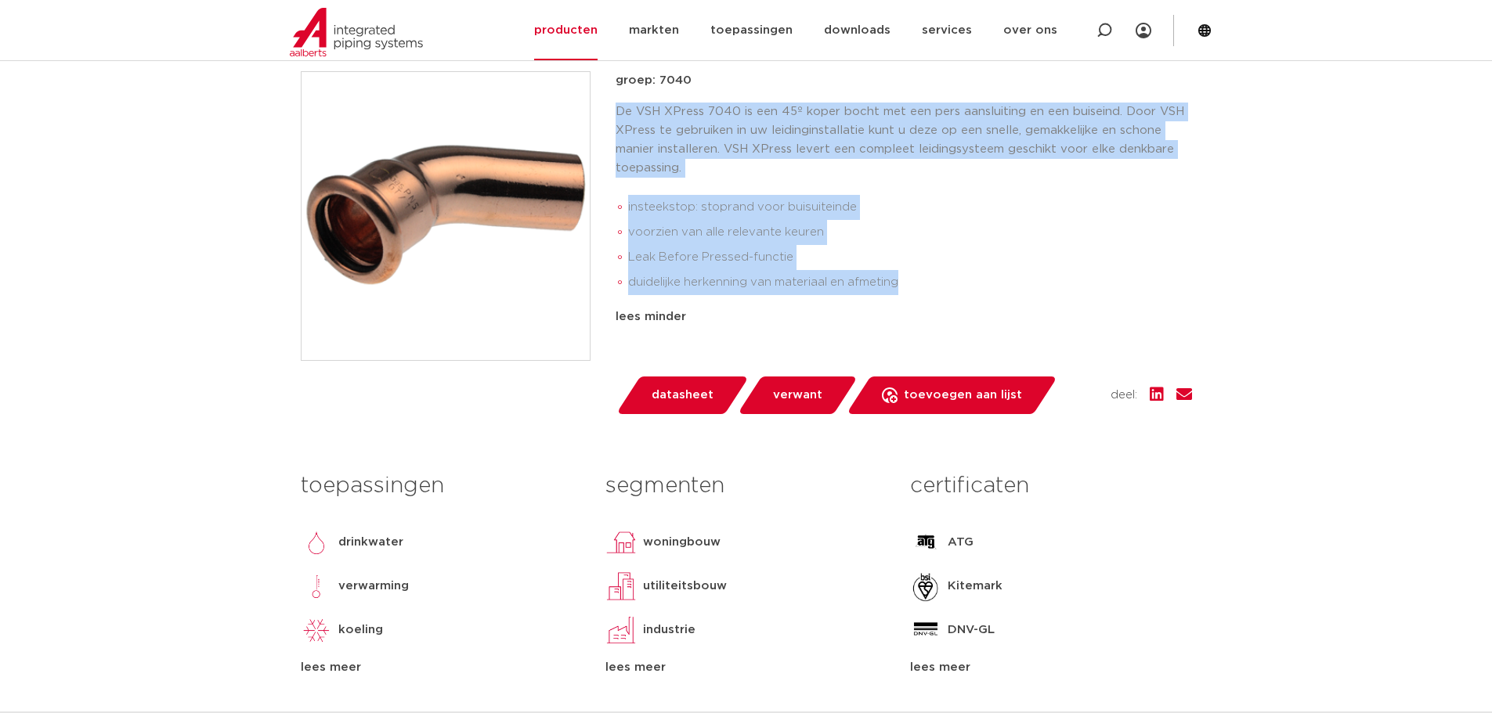
drag, startPoint x: 909, startPoint y: 282, endPoint x: 616, endPoint y: 110, distance: 339.8
click at [616, 110] on div "De VSH XPress 7040 is een 45º koper bocht met een pers aansluiting en een buise…" at bounding box center [904, 202] width 576 height 199
copy div "De VSH XPress 7040 is een 45º koper bocht met een pers aansluiting en een buise…"
